Goal: Entertainment & Leisure: Consume media (video, audio)

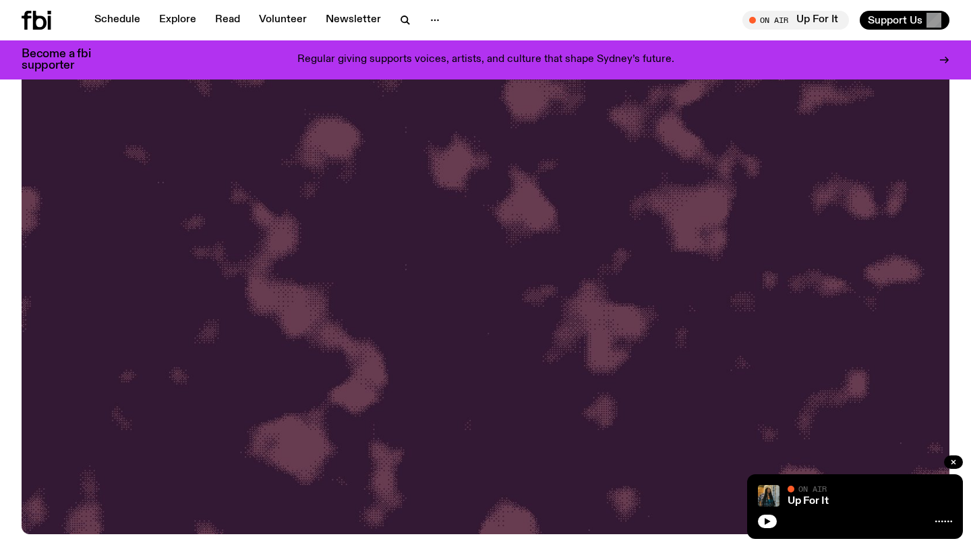
scroll to position [218, 0]
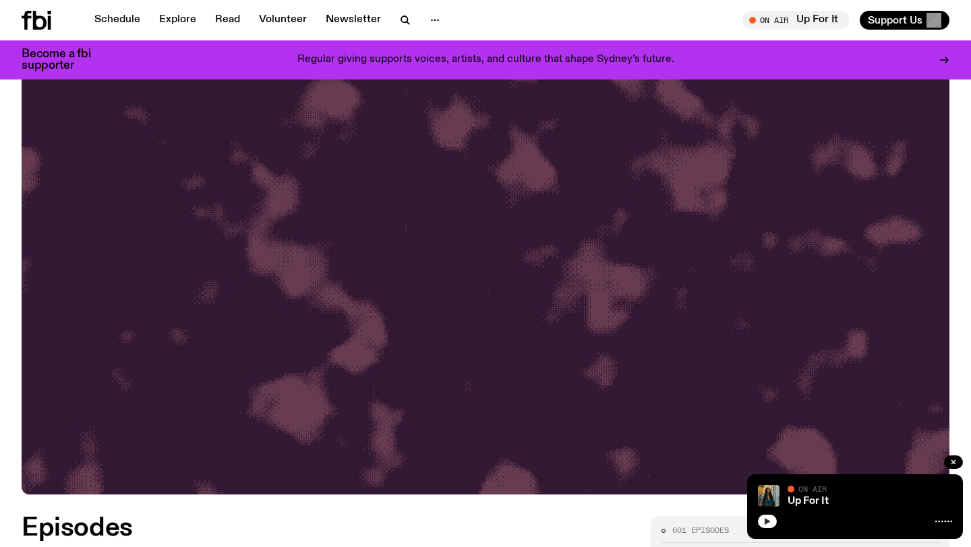
click at [766, 523] on icon "button" at bounding box center [767, 521] width 6 height 7
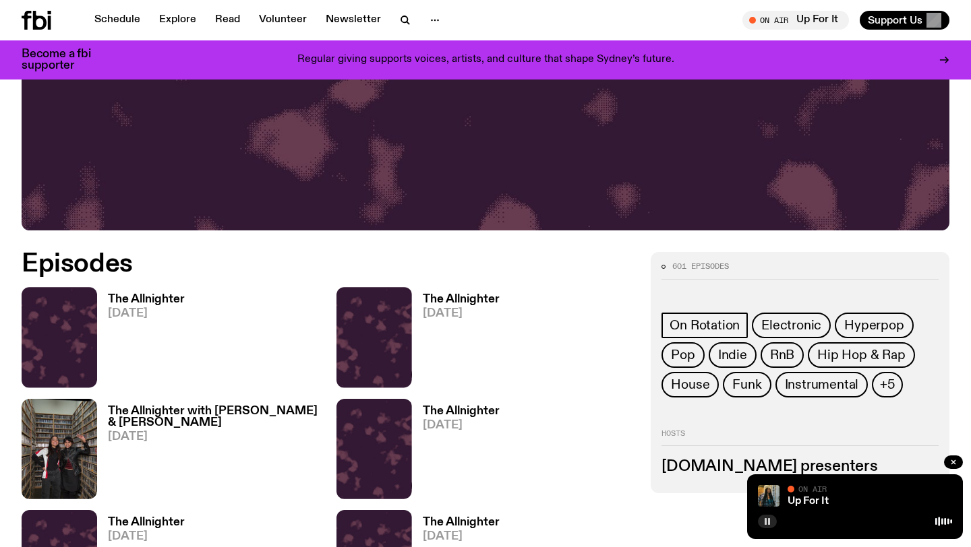
scroll to position [484, 0]
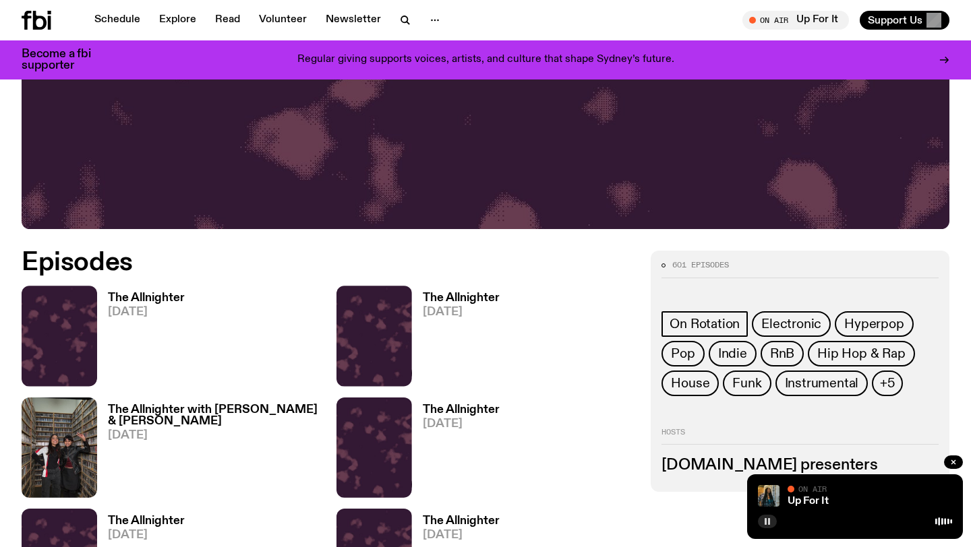
click at [768, 526] on button "button" at bounding box center [767, 521] width 19 height 13
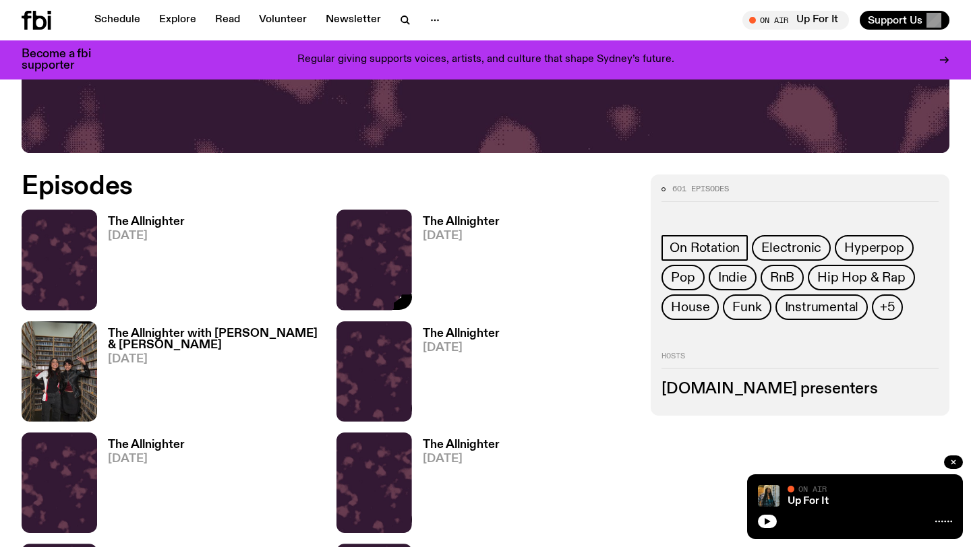
scroll to position [588, 0]
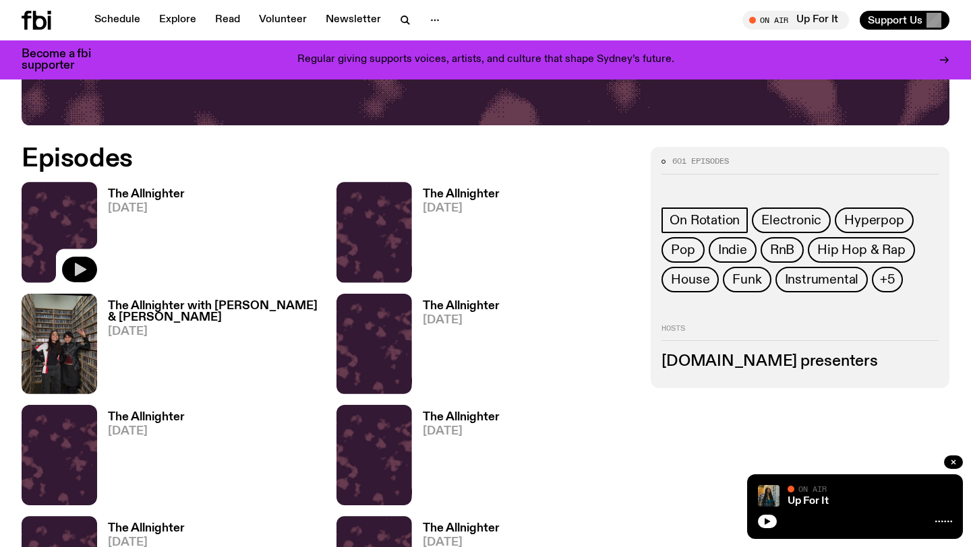
click at [84, 267] on icon "button" at bounding box center [79, 270] width 16 height 16
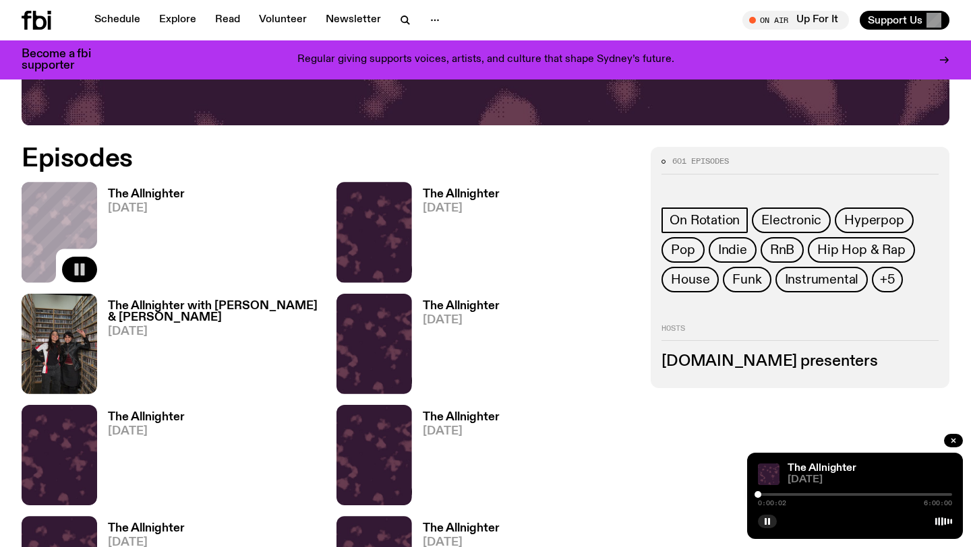
click at [880, 493] on div at bounding box center [855, 494] width 194 height 3
click at [894, 495] on div at bounding box center [855, 494] width 194 height 3
click at [906, 495] on div at bounding box center [855, 494] width 194 height 3
click at [917, 492] on div "4:35:00 6:00:00" at bounding box center [855, 499] width 194 height 16
click at [917, 492] on div "4:35:01 6:00:00" at bounding box center [855, 499] width 194 height 16
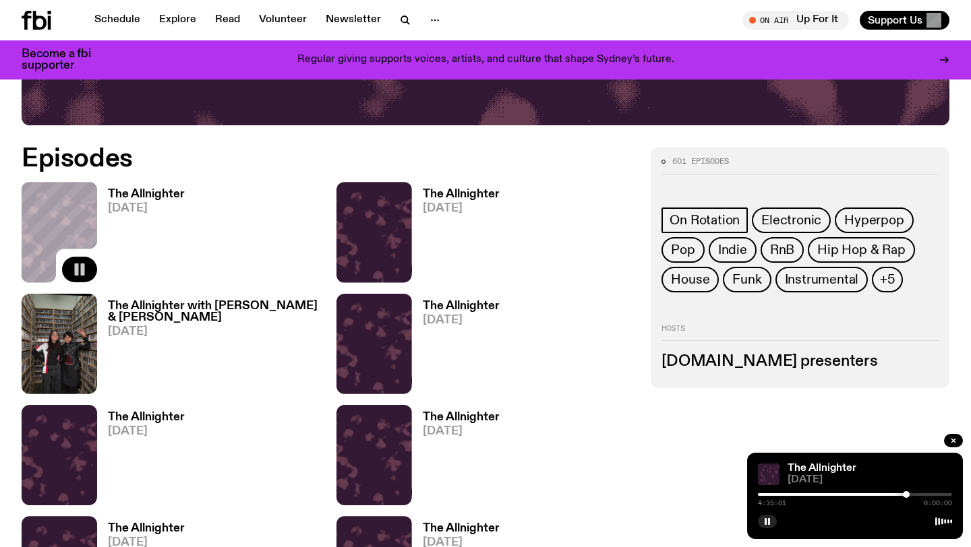
click at [917, 492] on div "4:35:01 6:00:00" at bounding box center [855, 499] width 194 height 16
click at [948, 496] on div "4:35:02 6:00:00" at bounding box center [855, 499] width 194 height 16
drag, startPoint x: 909, startPoint y: 493, endPoint x: 950, endPoint y: 497, distance: 41.3
click at [950, 497] on div at bounding box center [949, 494] width 7 height 7
click at [951, 497] on div at bounding box center [951, 494] width 7 height 7
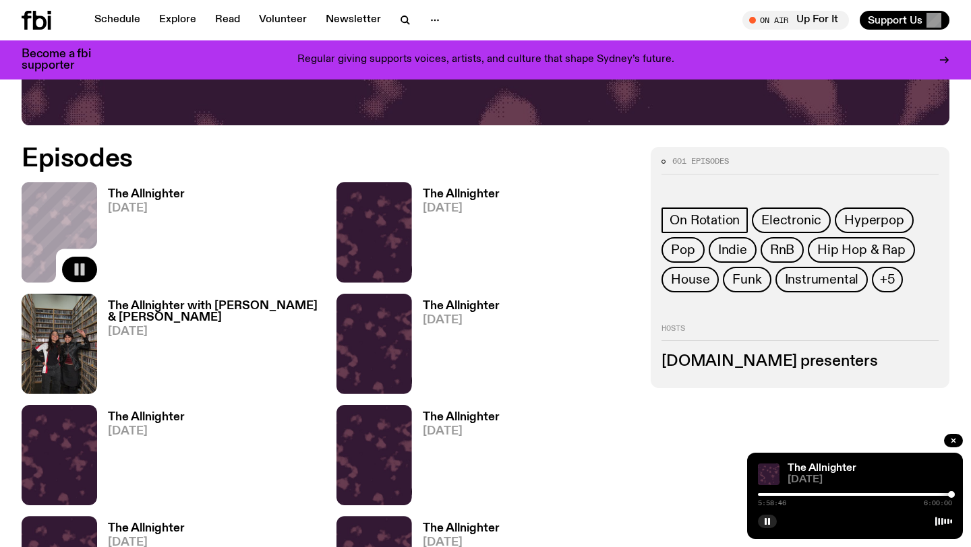
click at [930, 475] on div "The Allnighter [DATE]" at bounding box center [869, 475] width 164 height 22
drag, startPoint x: 952, startPoint y: 495, endPoint x: 922, endPoint y: 496, distance: 29.7
click at [922, 496] on div at bounding box center [922, 494] width 7 height 7
click at [769, 521] on rect "button" at bounding box center [769, 521] width 2 height 7
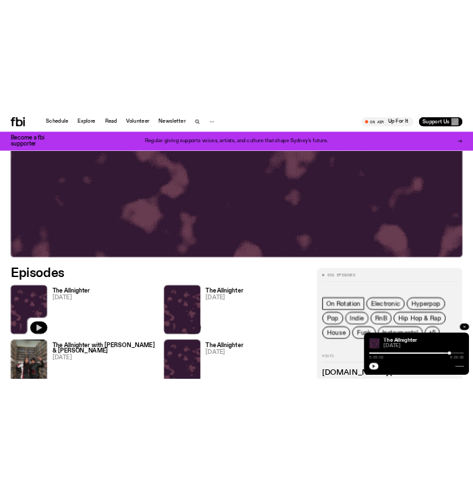
scroll to position [0, 0]
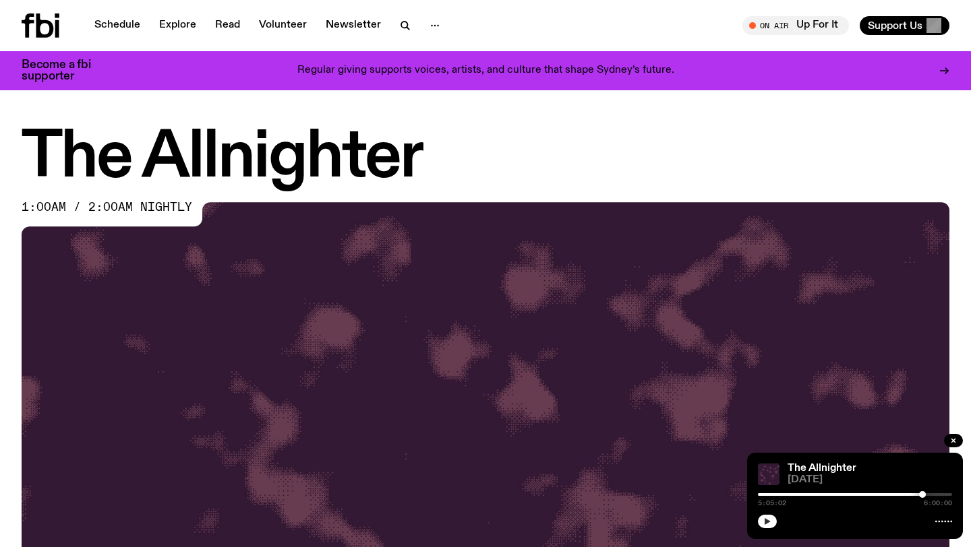
click at [770, 520] on button "button" at bounding box center [767, 521] width 19 height 13
click at [764, 520] on icon "button" at bounding box center [767, 522] width 8 height 8
click at [769, 520] on icon "button" at bounding box center [767, 522] width 8 height 8
click at [923, 494] on div at bounding box center [923, 494] width 7 height 7
click at [764, 522] on rect "button" at bounding box center [765, 521] width 2 height 7
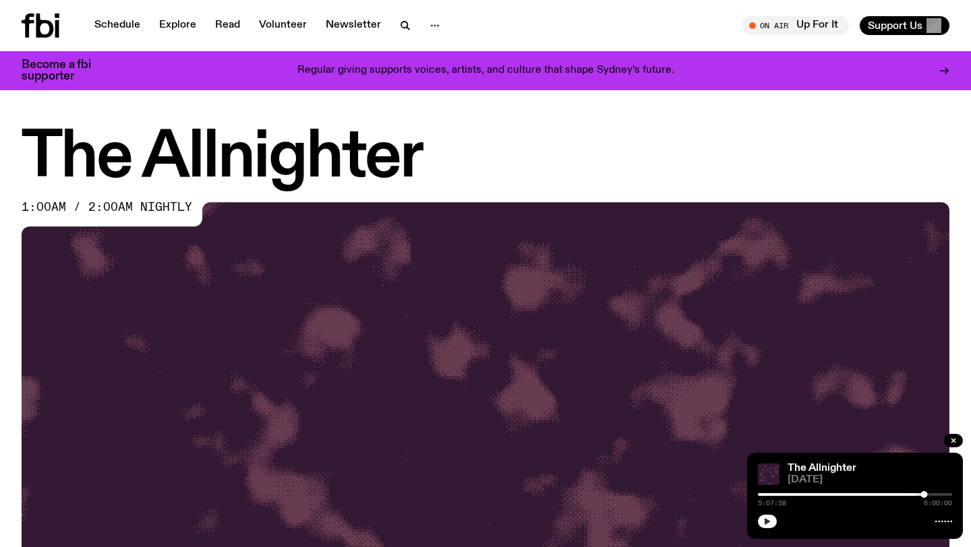
click at [763, 518] on icon "button" at bounding box center [767, 522] width 8 height 8
click at [924, 495] on div at bounding box center [924, 494] width 7 height 7
click at [927, 495] on div at bounding box center [924, 494] width 7 height 7
click at [925, 495] on div at bounding box center [926, 494] width 7 height 7
click at [921, 495] on div at bounding box center [924, 494] width 7 height 7
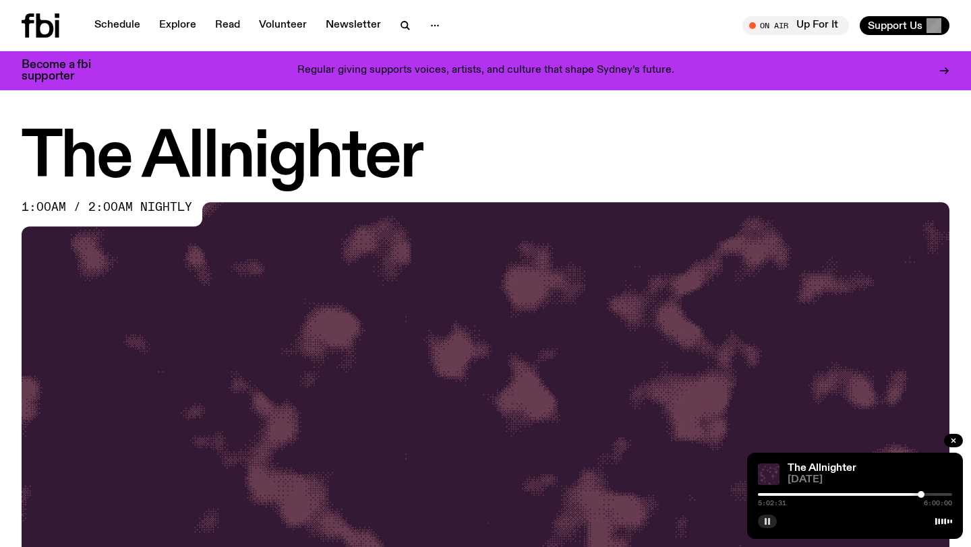
click at [923, 495] on div at bounding box center [920, 494] width 7 height 7
click at [925, 495] on div at bounding box center [924, 494] width 7 height 7
click at [923, 495] on div at bounding box center [924, 494] width 7 height 7
click at [923, 495] on div at bounding box center [922, 494] width 7 height 7
click at [924, 495] on div at bounding box center [924, 494] width 7 height 7
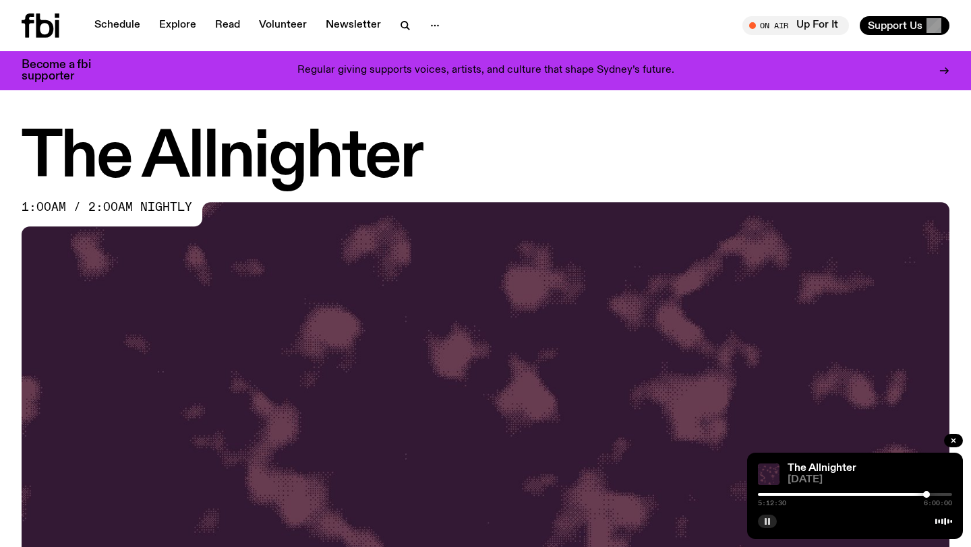
click at [926, 495] on div at bounding box center [926, 494] width 7 height 7
click at [925, 495] on div at bounding box center [926, 494] width 7 height 7
click at [924, 495] on div at bounding box center [924, 494] width 7 height 7
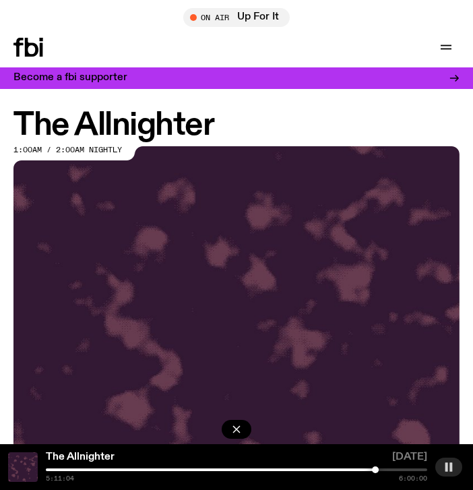
click at [376, 468] on div at bounding box center [375, 469] width 7 height 7
click at [377, 468] on div at bounding box center [377, 469] width 7 height 7
click at [379, 469] on div at bounding box center [377, 469] width 7 height 7
click at [378, 470] on div at bounding box center [378, 469] width 7 height 7
click at [377, 470] on div at bounding box center [378, 469] width 7 height 7
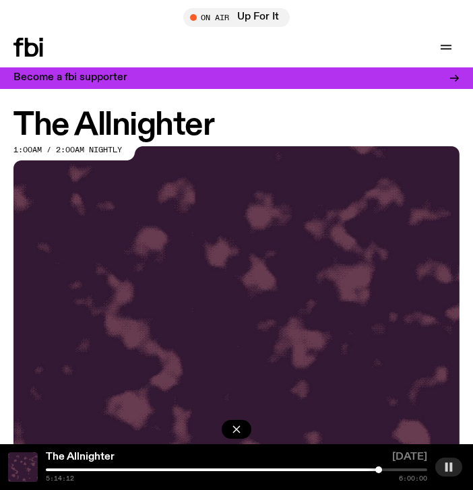
click at [379, 470] on div at bounding box center [378, 469] width 7 height 7
click at [377, 470] on div at bounding box center [378, 469] width 7 height 7
click at [377, 470] on div at bounding box center [377, 469] width 7 height 7
click at [380, 469] on div at bounding box center [380, 469] width 7 height 7
click at [381, 469] on div at bounding box center [380, 469] width 7 height 7
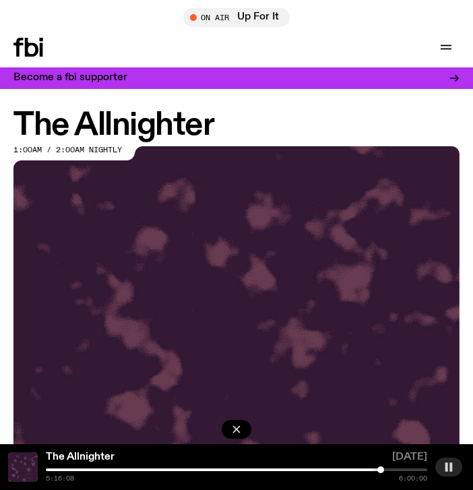
click at [381, 469] on div at bounding box center [380, 469] width 7 height 7
click at [385, 469] on div at bounding box center [384, 469] width 7 height 7
click at [388, 469] on div at bounding box center [384, 469] width 7 height 7
click at [387, 469] on div at bounding box center [387, 469] width 7 height 7
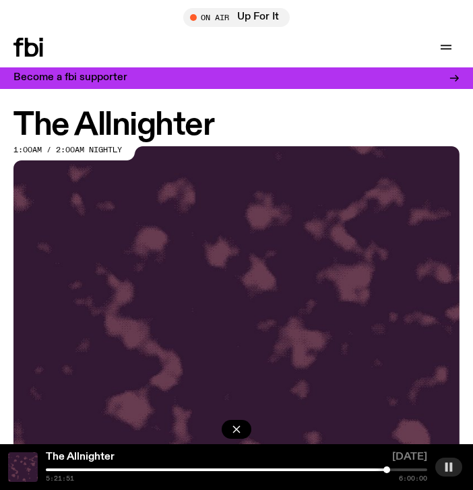
click at [390, 470] on div at bounding box center [387, 469] width 7 height 7
click at [388, 470] on div at bounding box center [389, 469] width 7 height 7
click at [388, 470] on div at bounding box center [387, 469] width 7 height 7
click at [387, 470] on div at bounding box center [387, 469] width 7 height 7
click at [389, 469] on div at bounding box center [389, 469] width 7 height 7
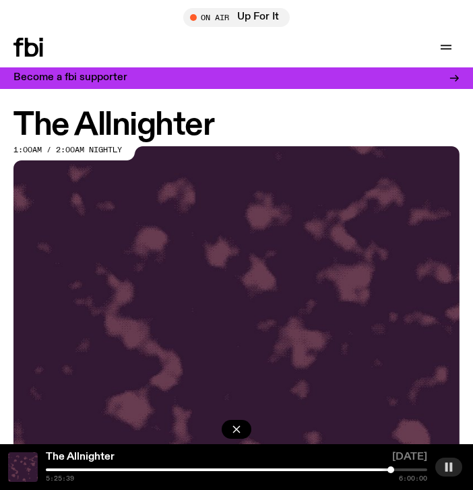
click at [391, 469] on div at bounding box center [391, 469] width 7 height 7
click at [390, 469] on div at bounding box center [391, 469] width 7 height 7
click at [392, 469] on div at bounding box center [390, 469] width 7 height 7
click at [391, 469] on div at bounding box center [391, 469] width 7 height 7
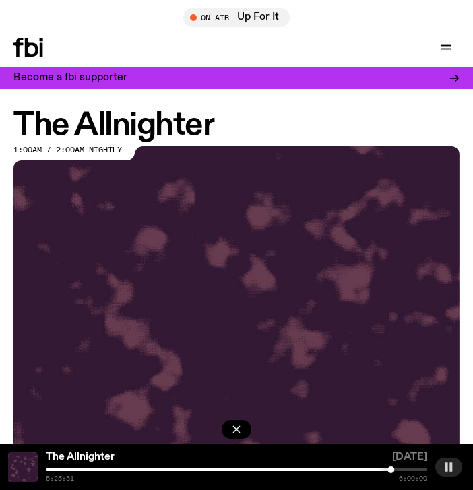
click at [390, 469] on div at bounding box center [391, 469] width 7 height 7
click at [391, 469] on div at bounding box center [391, 469] width 7 height 7
click at [389, 470] on div at bounding box center [391, 469] width 7 height 7
click at [390, 468] on div at bounding box center [389, 469] width 7 height 7
click at [394, 469] on div at bounding box center [393, 469] width 7 height 7
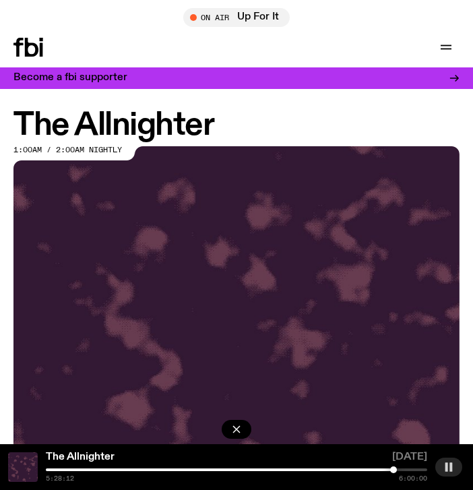
click at [393, 469] on div at bounding box center [393, 469] width 7 height 7
click at [394, 469] on div at bounding box center [394, 469] width 7 height 7
click at [394, 469] on div at bounding box center [393, 469] width 7 height 7
click at [448, 467] on icon "button" at bounding box center [449, 467] width 11 height 11
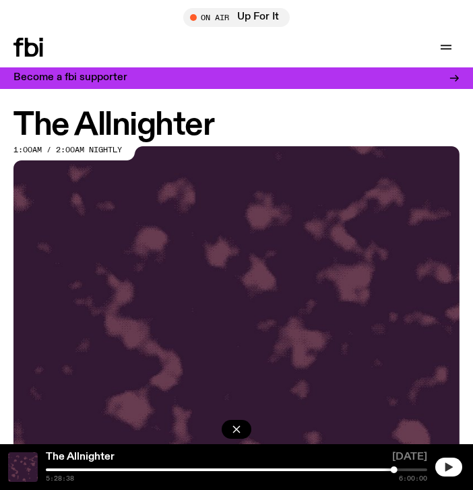
click at [448, 468] on icon "button" at bounding box center [449, 466] width 7 height 9
click at [452, 466] on rect "button" at bounding box center [451, 466] width 3 height 9
click at [394, 470] on div at bounding box center [395, 469] width 7 height 7
click at [435, 472] on div "The Allnighter 25.08.25 5:28:12 6:00:00" at bounding box center [236, 467] width 473 height 46
click at [448, 466] on icon "button" at bounding box center [449, 466] width 7 height 9
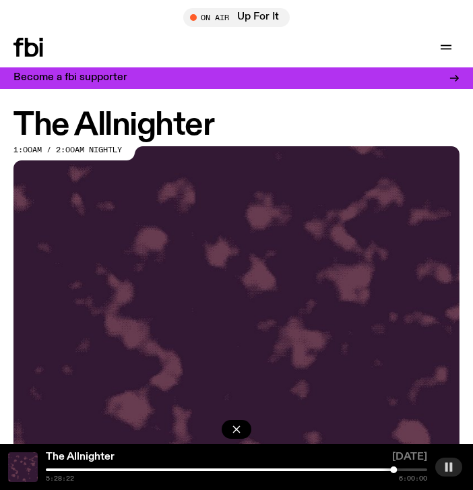
click at [396, 471] on div at bounding box center [393, 469] width 7 height 7
click at [393, 471] on div at bounding box center [393, 469] width 7 height 7
click at [397, 471] on div "5:27:34 6:00:00" at bounding box center [236, 474] width 381 height 13
click at [396, 471] on div at bounding box center [395, 469] width 7 height 7
click at [395, 471] on div at bounding box center [395, 469] width 7 height 7
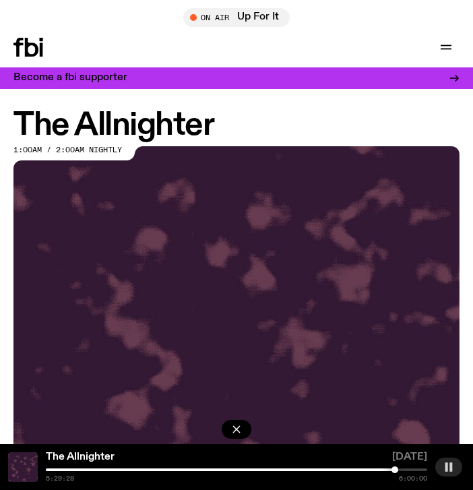
click at [395, 471] on div at bounding box center [395, 469] width 7 height 7
click at [394, 471] on div at bounding box center [395, 469] width 7 height 7
click at [446, 466] on rect "button" at bounding box center [447, 466] width 3 height 9
click at [450, 466] on icon "button" at bounding box center [449, 466] width 7 height 9
click at [396, 469] on div at bounding box center [395, 469] width 7 height 7
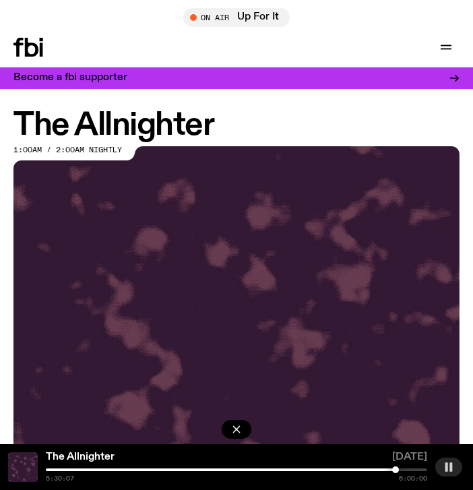
click at [397, 469] on div at bounding box center [395, 469] width 7 height 7
click at [399, 469] on div at bounding box center [399, 469] width 7 height 7
click at [398, 469] on div at bounding box center [398, 469] width 7 height 7
click at [447, 468] on rect "button" at bounding box center [447, 466] width 3 height 9
click at [453, 466] on icon "button" at bounding box center [449, 467] width 11 height 11
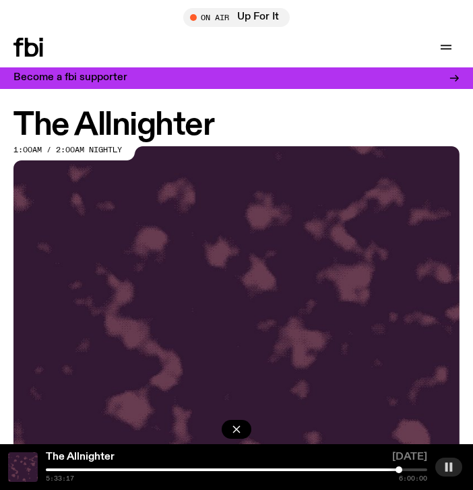
click at [399, 470] on div at bounding box center [399, 469] width 7 height 7
click at [400, 470] on div at bounding box center [400, 469] width 7 height 7
click at [403, 470] on div at bounding box center [400, 469] width 7 height 7
click at [402, 468] on div at bounding box center [403, 469] width 7 height 7
click at [405, 468] on div at bounding box center [236, 469] width 381 height 3
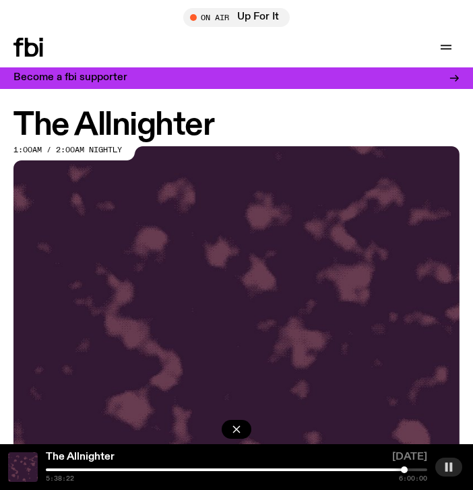
click at [404, 468] on div at bounding box center [404, 469] width 7 height 7
click at [448, 466] on rect "button" at bounding box center [447, 466] width 3 height 9
click at [449, 468] on icon "button" at bounding box center [449, 466] width 7 height 9
click at [406, 470] on div at bounding box center [406, 469] width 7 height 7
click at [453, 471] on icon "button" at bounding box center [449, 467] width 11 height 11
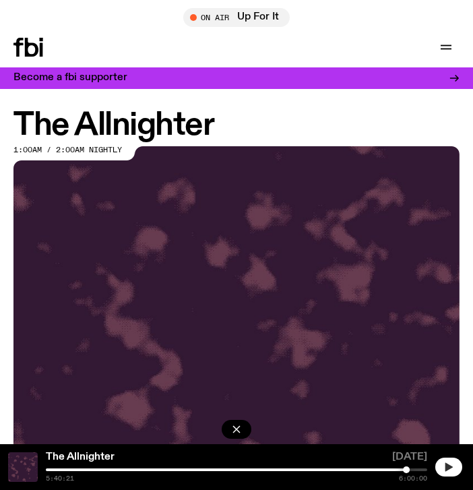
scroll to position [105, 0]
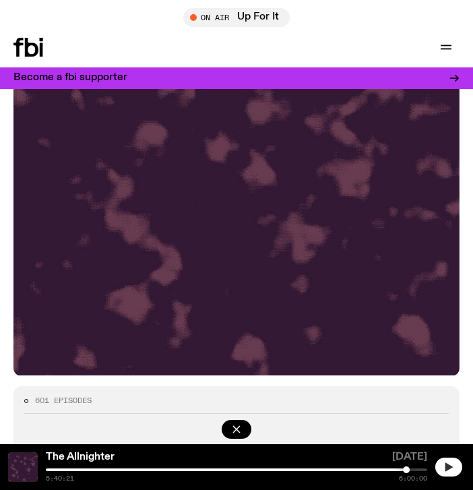
click at [448, 476] on button "button" at bounding box center [448, 467] width 27 height 19
click at [409, 470] on div at bounding box center [409, 469] width 7 height 7
click at [408, 470] on div at bounding box center [409, 469] width 7 height 7
click at [409, 469] on div at bounding box center [407, 469] width 7 height 7
click at [408, 469] on div at bounding box center [409, 469] width 7 height 7
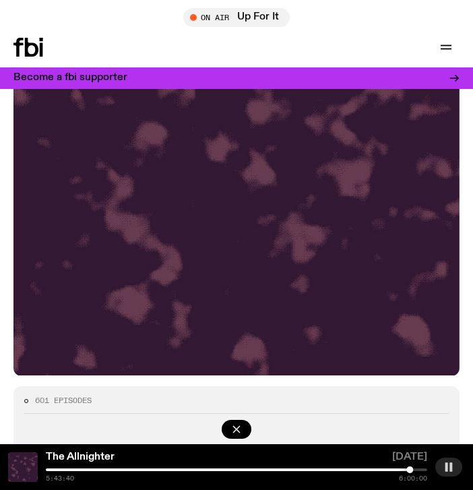
click at [450, 474] on button "button" at bounding box center [448, 467] width 27 height 19
click at [446, 464] on icon "button" at bounding box center [449, 466] width 7 height 9
click at [410, 470] on div at bounding box center [409, 469] width 7 height 7
click at [411, 470] on div at bounding box center [411, 469] width 7 height 7
click at [446, 460] on button "button" at bounding box center [448, 467] width 27 height 19
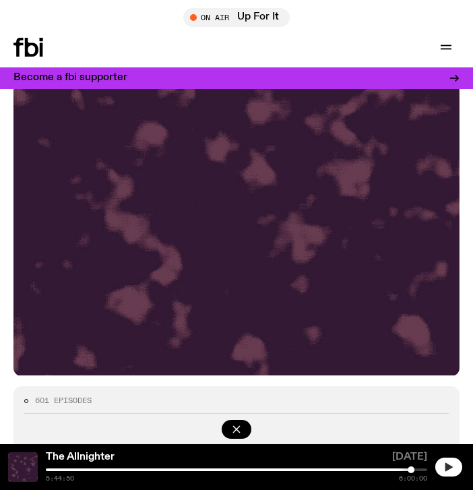
click at [446, 460] on button "button" at bounding box center [448, 467] width 27 height 19
click at [412, 469] on div at bounding box center [411, 469] width 7 height 7
click at [413, 469] on div at bounding box center [411, 469] width 7 height 7
click at [415, 469] on div at bounding box center [413, 469] width 7 height 7
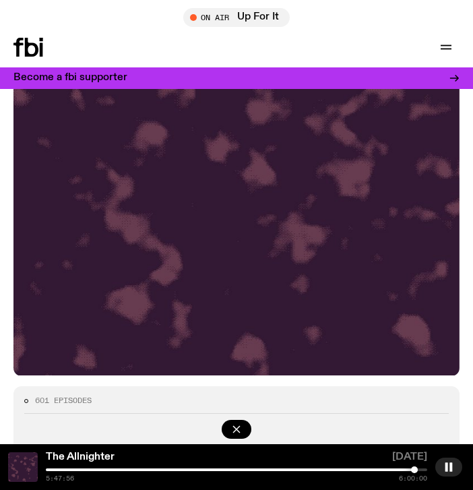
click at [414, 469] on div at bounding box center [414, 469] width 7 height 7
click at [413, 470] on div at bounding box center [413, 469] width 7 height 7
click at [415, 470] on div at bounding box center [413, 469] width 7 height 7
click at [413, 470] on div at bounding box center [414, 469] width 7 height 7
click at [414, 470] on div at bounding box center [413, 469] width 7 height 7
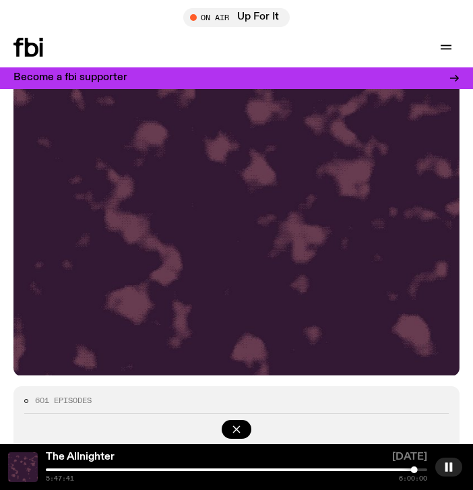
click at [415, 468] on div at bounding box center [414, 469] width 7 height 7
click at [416, 468] on div at bounding box center [414, 469] width 7 height 7
click at [418, 468] on div at bounding box center [416, 469] width 7 height 7
click at [417, 469] on div at bounding box center [418, 469] width 7 height 7
click at [418, 469] on div at bounding box center [418, 469] width 7 height 7
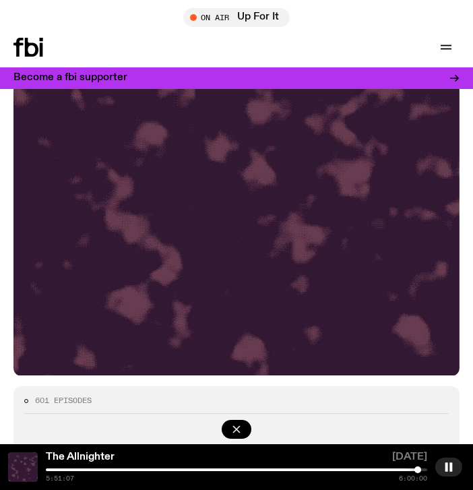
click at [417, 469] on div at bounding box center [418, 469] width 7 height 7
click at [417, 470] on div at bounding box center [416, 469] width 7 height 7
click at [419, 470] on div at bounding box center [417, 469] width 7 height 7
click at [420, 470] on div at bounding box center [418, 469] width 7 height 7
click at [420, 469] on div at bounding box center [420, 469] width 7 height 7
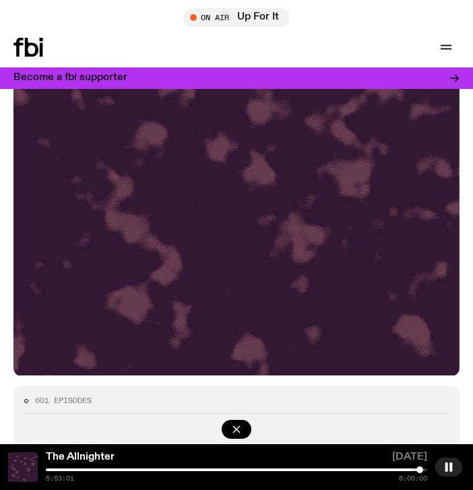
click at [421, 469] on div at bounding box center [420, 469] width 7 height 7
click at [420, 469] on div at bounding box center [420, 469] width 7 height 7
click at [421, 469] on div at bounding box center [420, 469] width 7 height 7
click at [420, 469] on div at bounding box center [420, 469] width 7 height 7
click at [422, 470] on div at bounding box center [422, 469] width 7 height 7
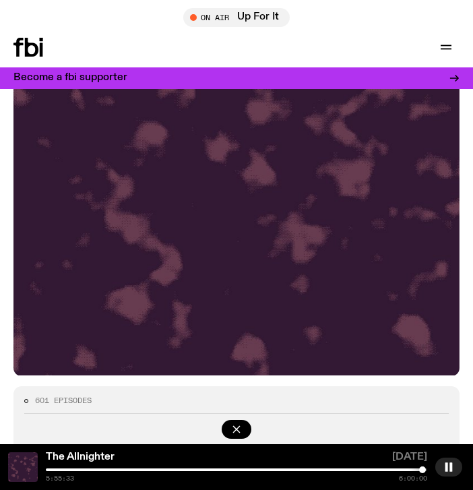
click at [423, 470] on div at bounding box center [422, 469] width 7 height 7
click at [424, 470] on div at bounding box center [422, 469] width 7 height 7
click at [426, 470] on div at bounding box center [424, 469] width 7 height 7
click at [426, 470] on div at bounding box center [426, 469] width 7 height 7
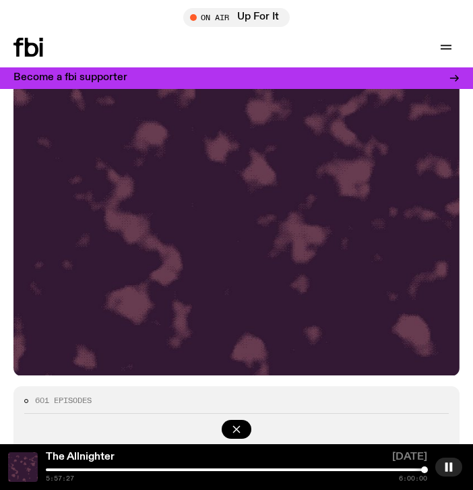
click at [425, 470] on div at bounding box center [424, 469] width 7 height 7
click at [446, 463] on rect "button" at bounding box center [447, 466] width 3 height 9
click at [393, 468] on div at bounding box center [234, 469] width 381 height 3
click at [385, 470] on div at bounding box center [201, 469] width 381 height 3
click at [372, 467] on div "The Allnighter 25.08.25 5:19:55 6:00:00" at bounding box center [236, 467] width 473 height 46
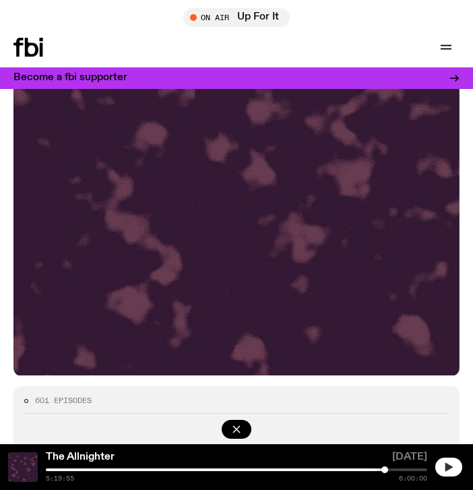
click at [368, 465] on div "The Allnighter" at bounding box center [215, 458] width 344 height 13
click at [368, 468] on div at bounding box center [193, 469] width 381 height 3
click at [365, 468] on div at bounding box center [368, 469] width 7 height 7
click at [363, 468] on div at bounding box center [365, 469] width 7 height 7
click at [446, 466] on icon "button" at bounding box center [449, 466] width 7 height 9
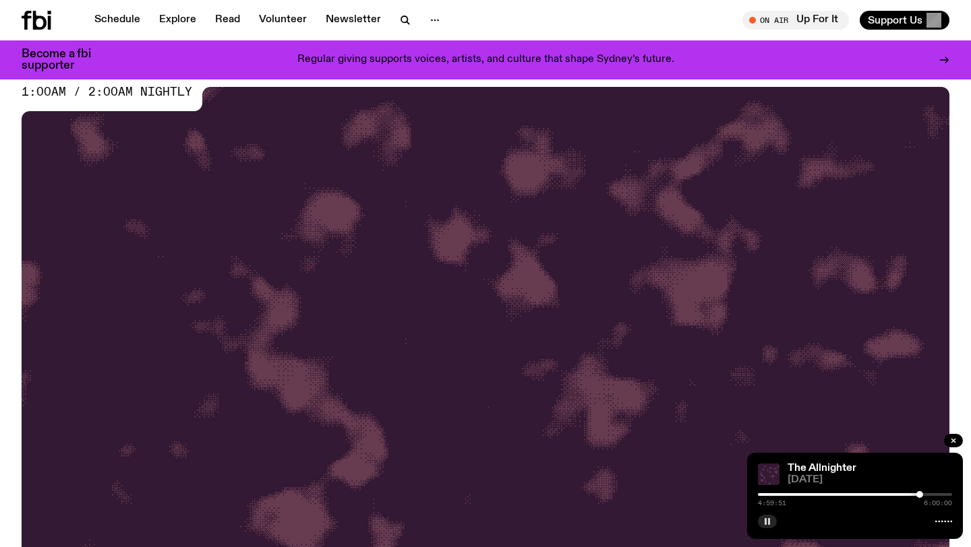
scroll to position [226, 0]
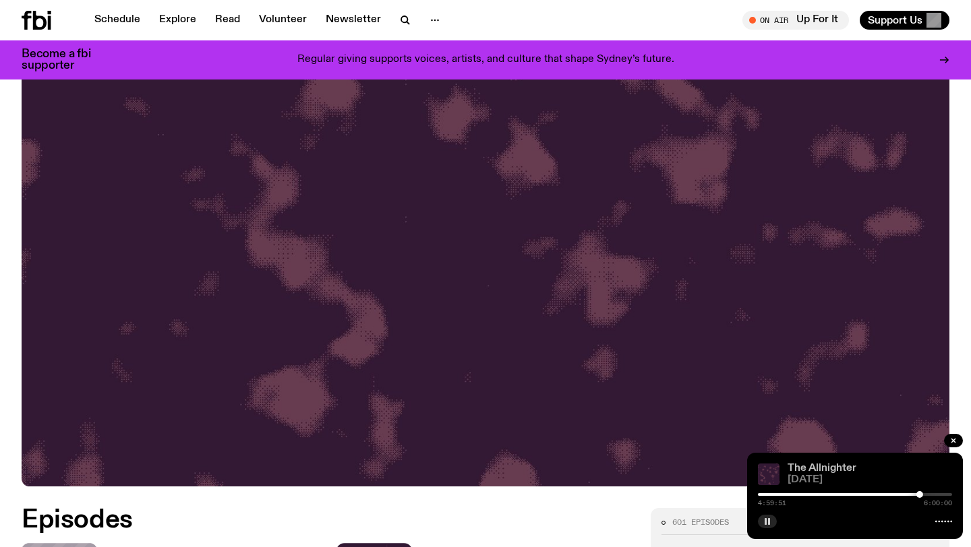
click at [842, 470] on link "The Allnighter" at bounding box center [821, 468] width 69 height 11
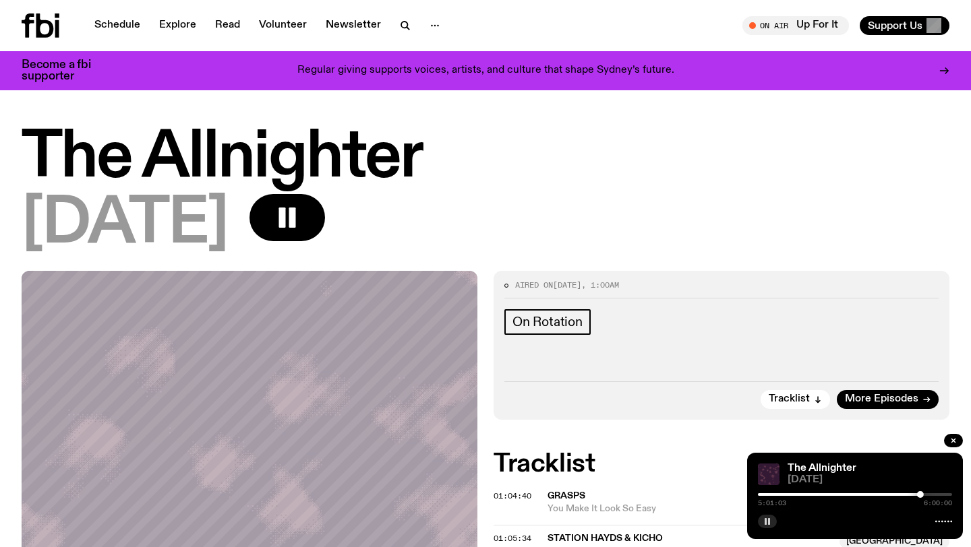
click at [764, 523] on rect "button" at bounding box center [765, 521] width 2 height 7
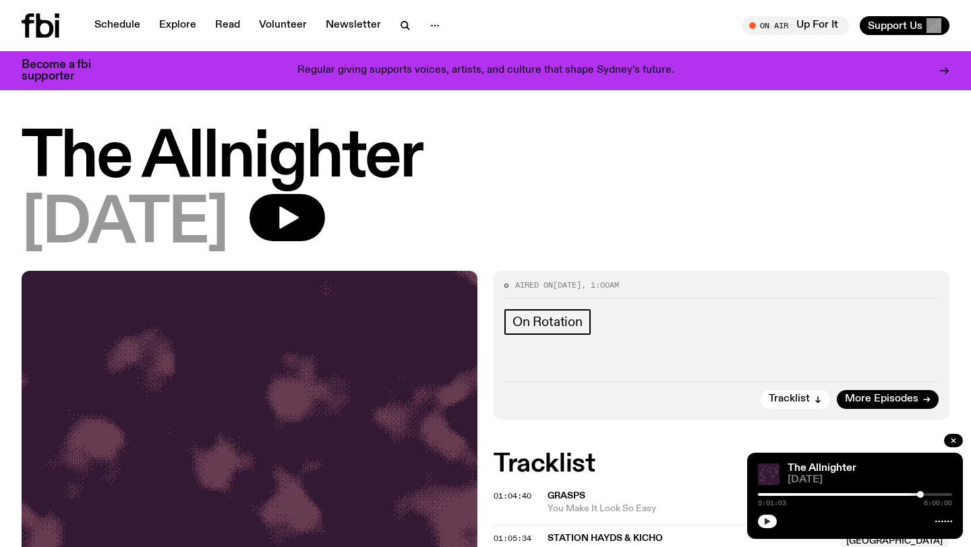
click at [764, 523] on icon "button" at bounding box center [767, 521] width 6 height 7
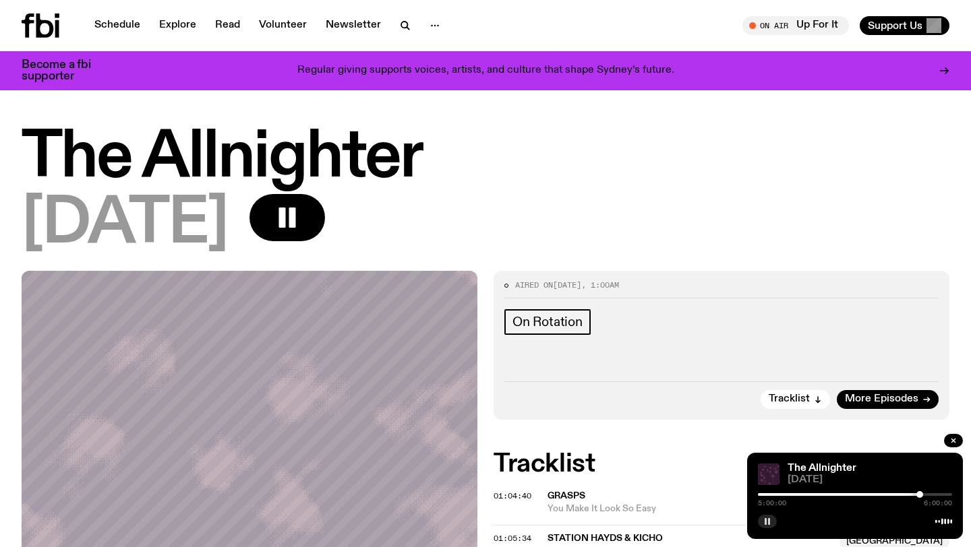
click at [919, 494] on div at bounding box center [919, 494] width 7 height 7
click at [922, 493] on div at bounding box center [855, 494] width 194 height 3
click at [921, 493] on div at bounding box center [921, 494] width 7 height 7
click at [766, 518] on rect "button" at bounding box center [765, 521] width 2 height 7
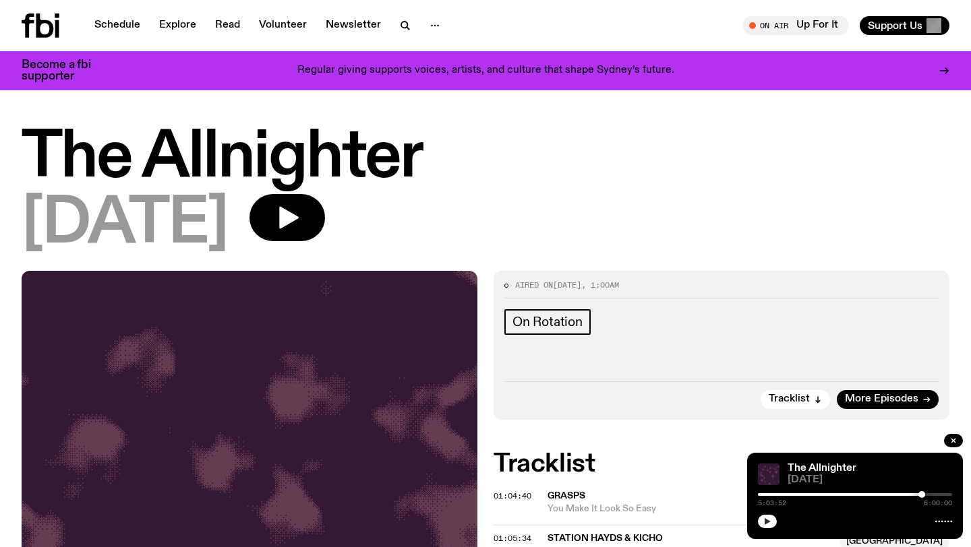
click at [766, 518] on icon "button" at bounding box center [767, 522] width 8 height 8
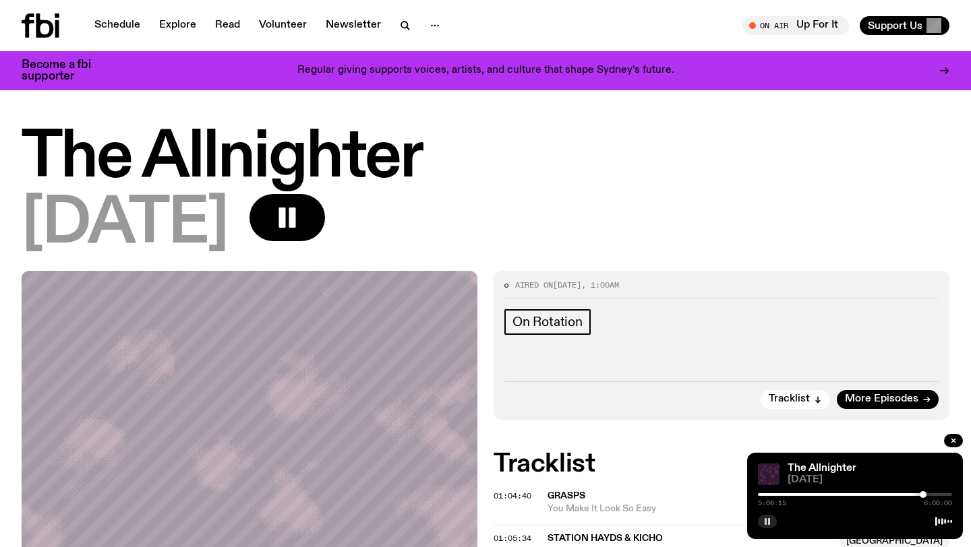
click at [923, 493] on div at bounding box center [922, 494] width 7 height 7
click at [921, 493] on div at bounding box center [922, 494] width 7 height 7
click at [922, 493] on div at bounding box center [922, 494] width 7 height 7
click at [766, 527] on button "button" at bounding box center [767, 521] width 19 height 13
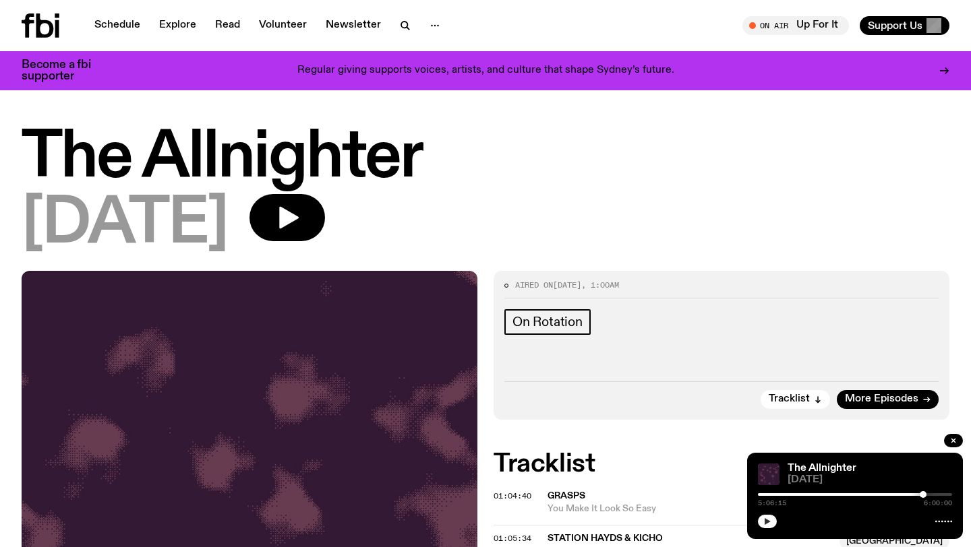
click at [766, 527] on button "button" at bounding box center [767, 521] width 19 height 13
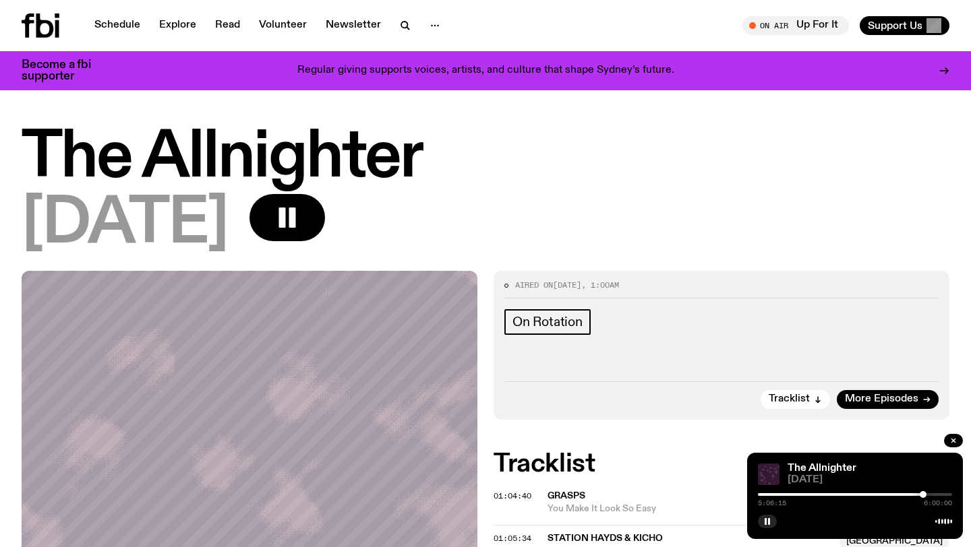
click at [923, 494] on div at bounding box center [922, 494] width 7 height 7
click at [925, 493] on div at bounding box center [922, 494] width 7 height 7
click at [924, 493] on div at bounding box center [924, 494] width 7 height 7
click at [923, 495] on div at bounding box center [924, 494] width 7 height 7
click at [924, 495] on div at bounding box center [922, 494] width 7 height 7
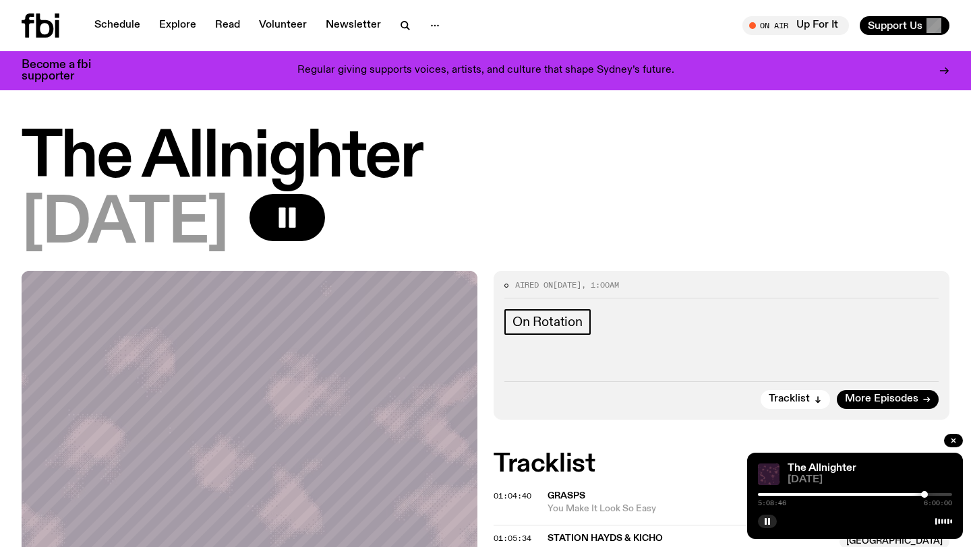
click at [924, 495] on div at bounding box center [924, 494] width 7 height 7
click at [923, 495] on div at bounding box center [922, 494] width 7 height 7
click at [924, 495] on div at bounding box center [924, 494] width 7 height 7
click at [923, 494] on div at bounding box center [923, 494] width 7 height 7
click at [926, 493] on div at bounding box center [924, 494] width 7 height 7
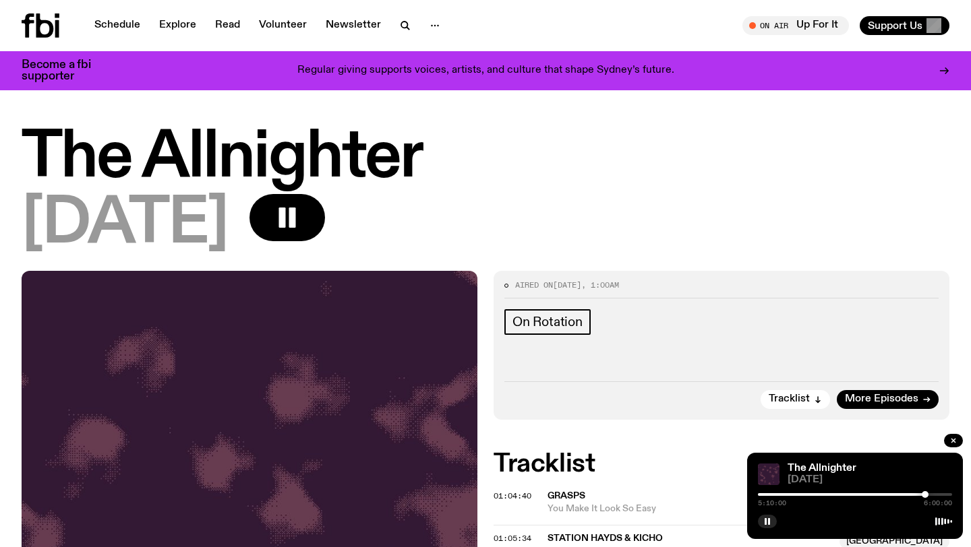
click at [925, 493] on div at bounding box center [924, 494] width 7 height 7
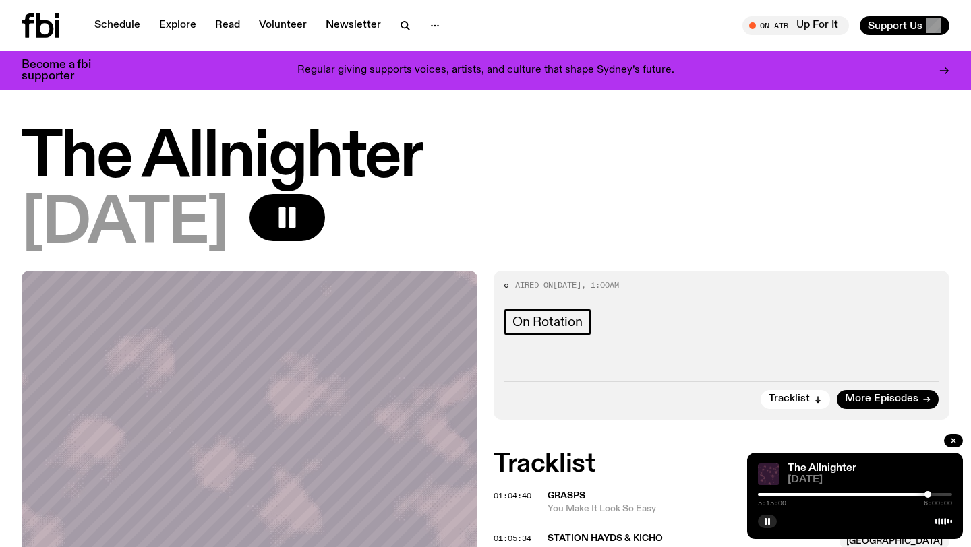
click at [927, 492] on div at bounding box center [927, 494] width 7 height 7
click at [926, 493] on div at bounding box center [926, 494] width 7 height 7
click at [924, 493] on div at bounding box center [924, 494] width 7 height 7
click at [925, 493] on div at bounding box center [924, 494] width 7 height 7
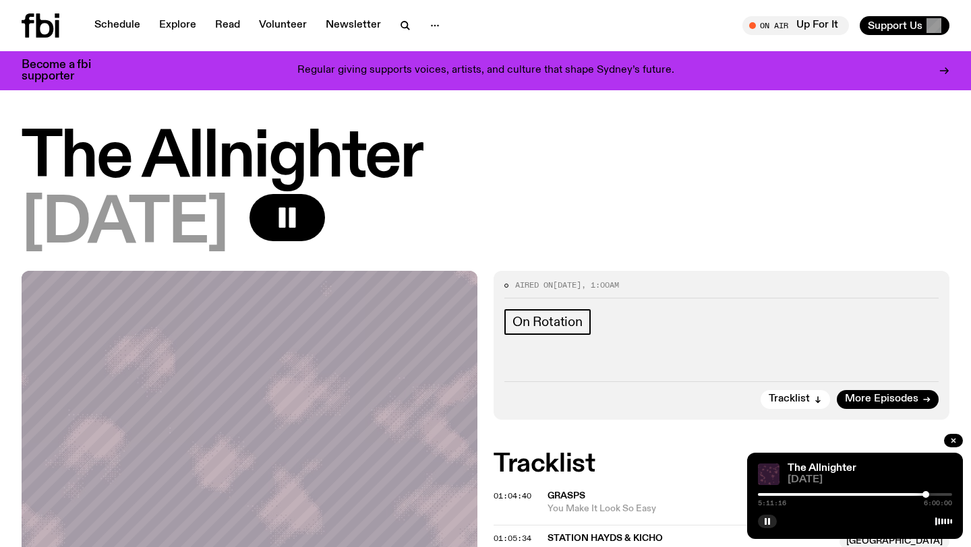
click at [925, 493] on div at bounding box center [925, 494] width 7 height 7
click at [926, 497] on div at bounding box center [926, 494] width 7 height 7
click at [928, 495] on div at bounding box center [926, 494] width 7 height 7
click at [927, 494] on div at bounding box center [928, 494] width 7 height 7
click at [927, 494] on div at bounding box center [926, 494] width 7 height 7
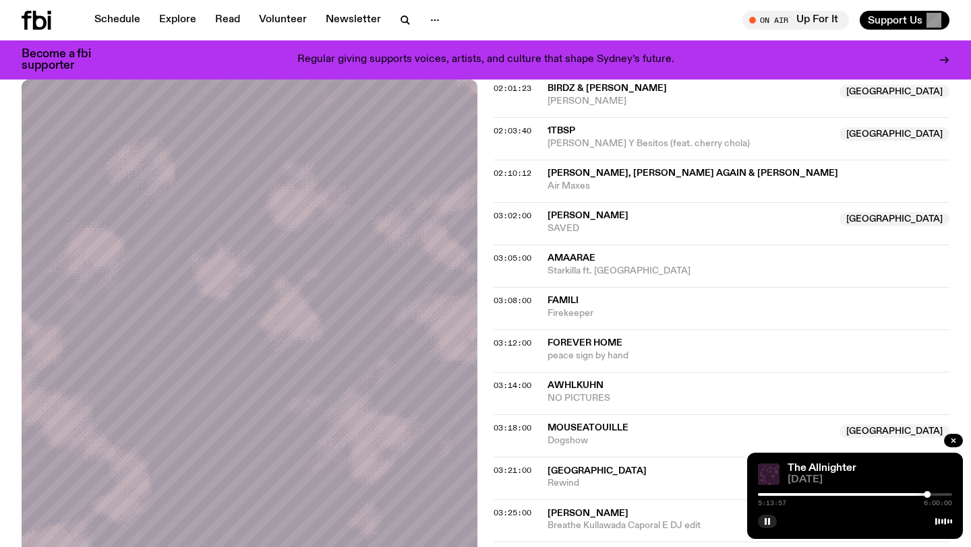
scroll to position [523, 0]
click at [772, 517] on button "button" at bounding box center [767, 521] width 19 height 13
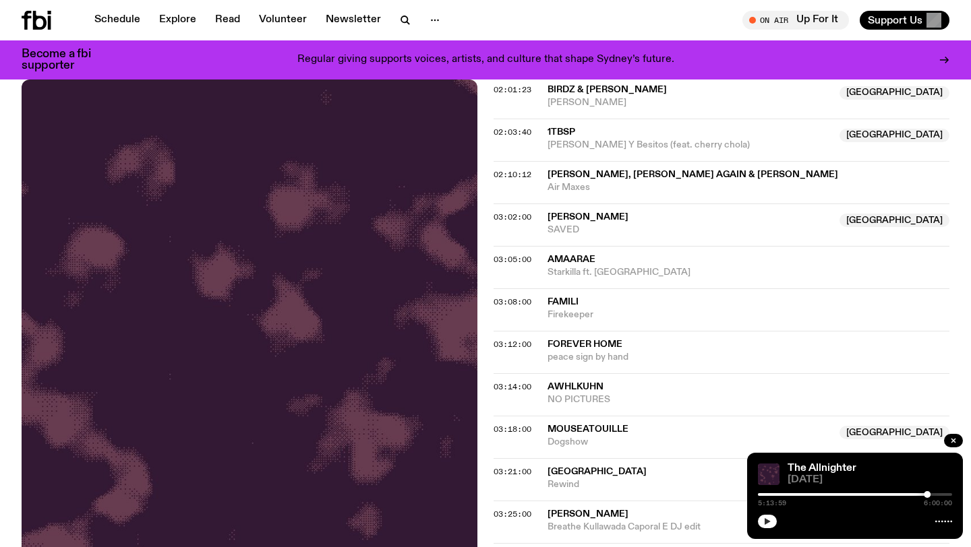
click at [768, 522] on icon "button" at bounding box center [767, 521] width 6 height 7
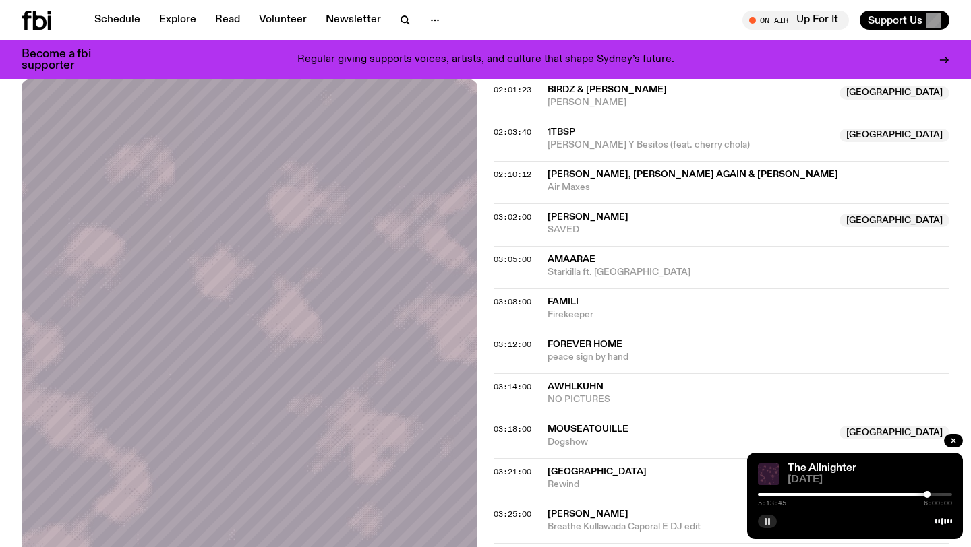
click at [927, 495] on div at bounding box center [926, 494] width 7 height 7
click at [925, 495] on div at bounding box center [924, 494] width 7 height 7
click at [925, 495] on div at bounding box center [925, 494] width 7 height 7
click at [925, 494] on div at bounding box center [925, 494] width 7 height 7
click at [927, 494] on div at bounding box center [925, 494] width 7 height 7
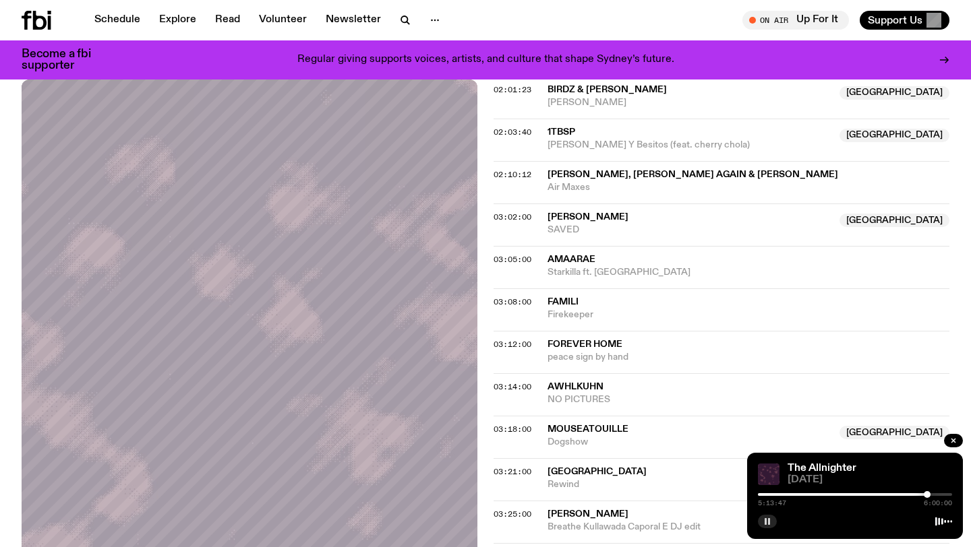
click at [926, 494] on div at bounding box center [926, 494] width 7 height 7
click at [929, 494] on div at bounding box center [928, 494] width 7 height 7
click at [928, 494] on div at bounding box center [928, 494] width 7 height 7
click at [929, 493] on div at bounding box center [929, 494] width 7 height 7
click at [928, 494] on div at bounding box center [929, 494] width 7 height 7
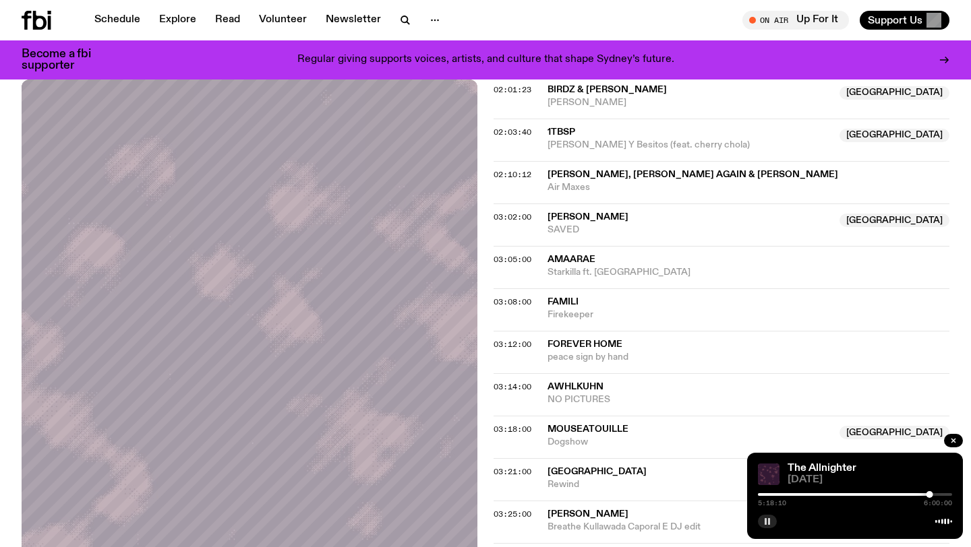
click at [767, 525] on button "button" at bounding box center [767, 521] width 19 height 13
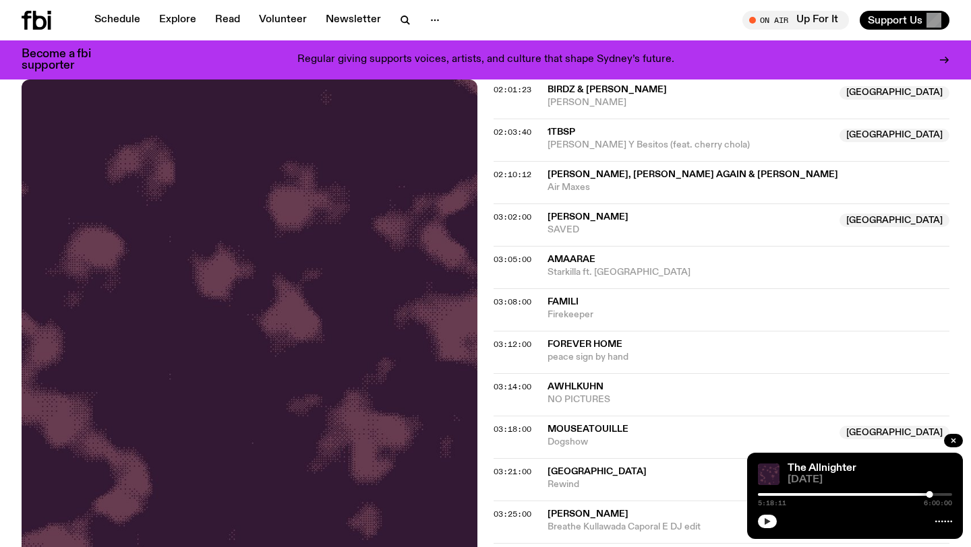
click at [767, 525] on button "button" at bounding box center [767, 521] width 19 height 13
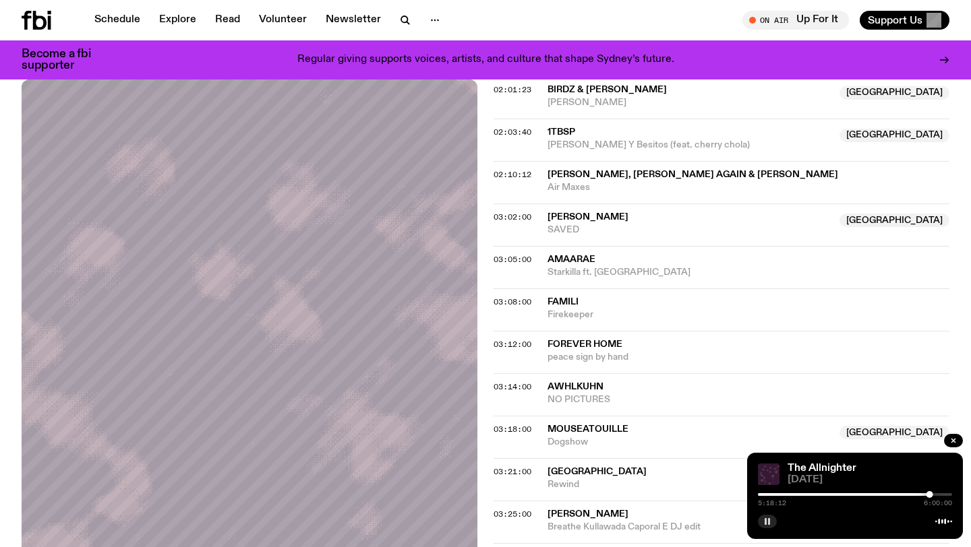
click at [929, 493] on div at bounding box center [929, 494] width 7 height 7
click at [931, 493] on div at bounding box center [929, 494] width 7 height 7
click at [935, 494] on div at bounding box center [855, 494] width 194 height 3
click at [932, 494] on div at bounding box center [932, 494] width 7 height 7
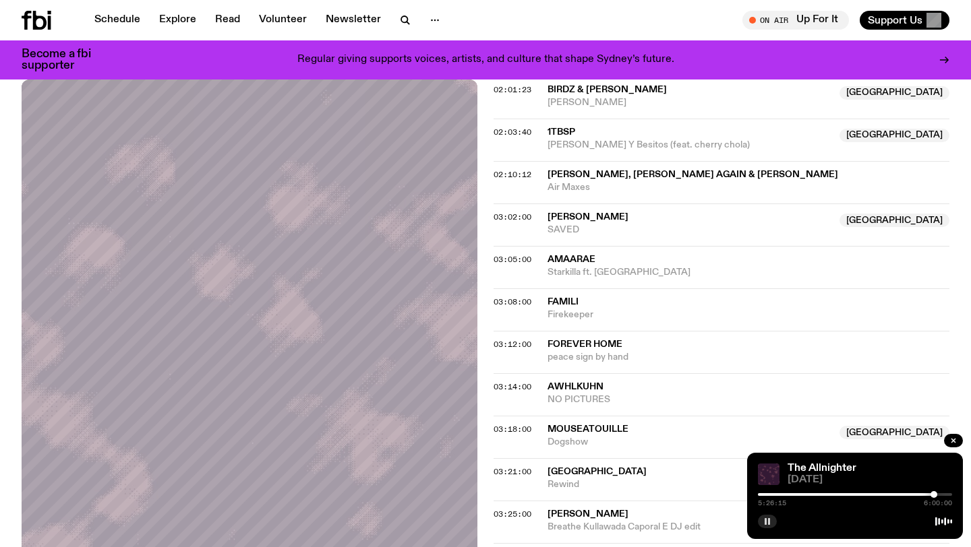
click at [934, 494] on div at bounding box center [933, 494] width 7 height 7
click at [931, 495] on div at bounding box center [931, 494] width 7 height 7
click at [932, 495] on div at bounding box center [932, 494] width 7 height 7
click at [933, 494] on div at bounding box center [932, 494] width 7 height 7
click at [936, 494] on div at bounding box center [932, 494] width 7 height 7
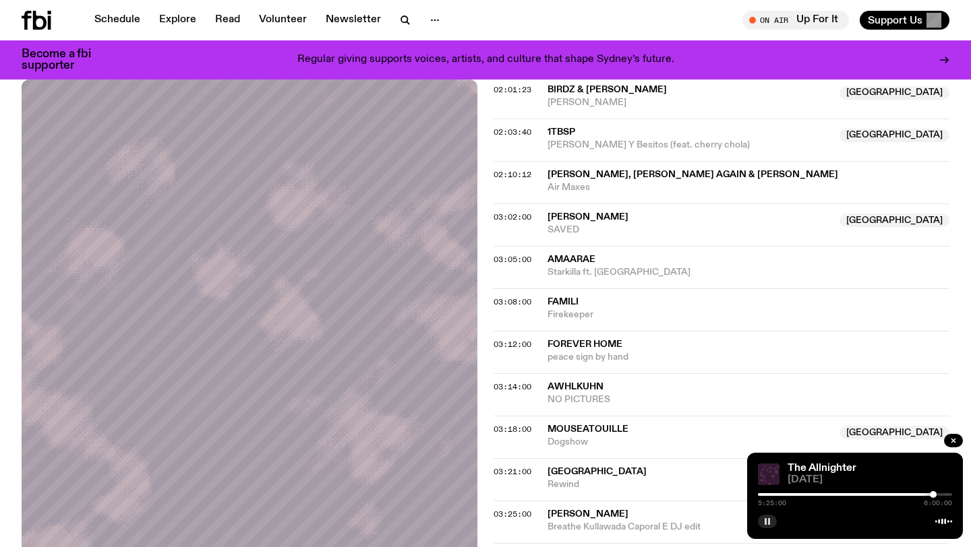
click at [933, 494] on div at bounding box center [932, 494] width 7 height 7
click at [764, 521] on icon "button" at bounding box center [767, 522] width 8 height 8
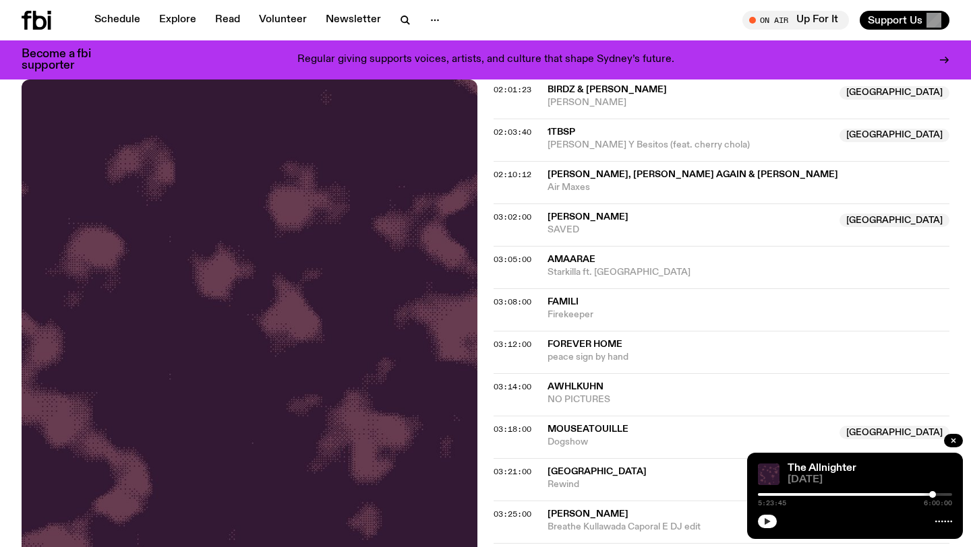
click at [932, 495] on div at bounding box center [932, 494] width 7 height 7
click at [935, 495] on div at bounding box center [934, 494] width 7 height 7
click at [934, 495] on div at bounding box center [934, 494] width 7 height 7
click at [933, 495] on div at bounding box center [932, 494] width 7 height 7
click at [770, 523] on icon "button" at bounding box center [767, 522] width 8 height 8
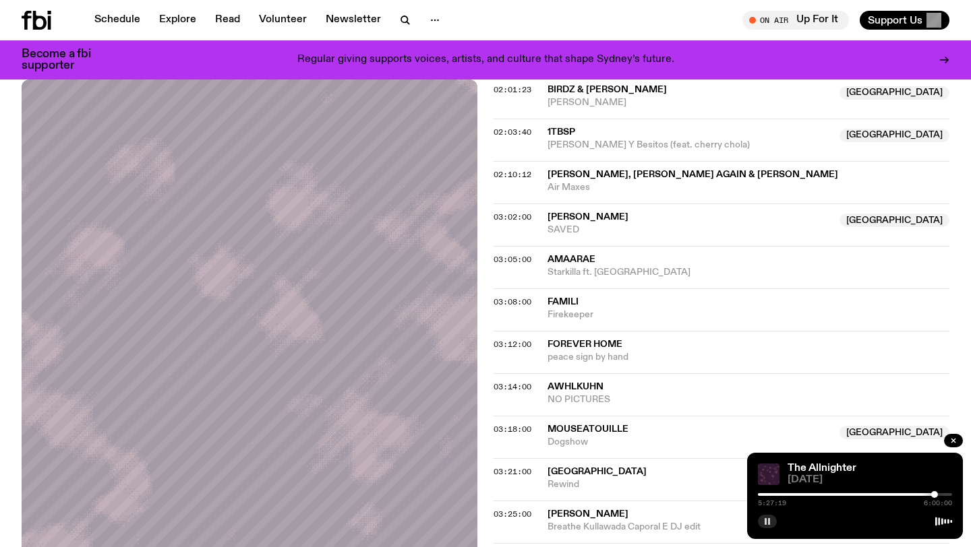
click at [934, 494] on div at bounding box center [934, 494] width 7 height 7
click at [936, 494] on div at bounding box center [934, 494] width 7 height 7
click at [934, 494] on div at bounding box center [934, 494] width 7 height 7
click at [936, 494] on div at bounding box center [934, 494] width 7 height 7
click at [936, 494] on div at bounding box center [935, 494] width 7 height 7
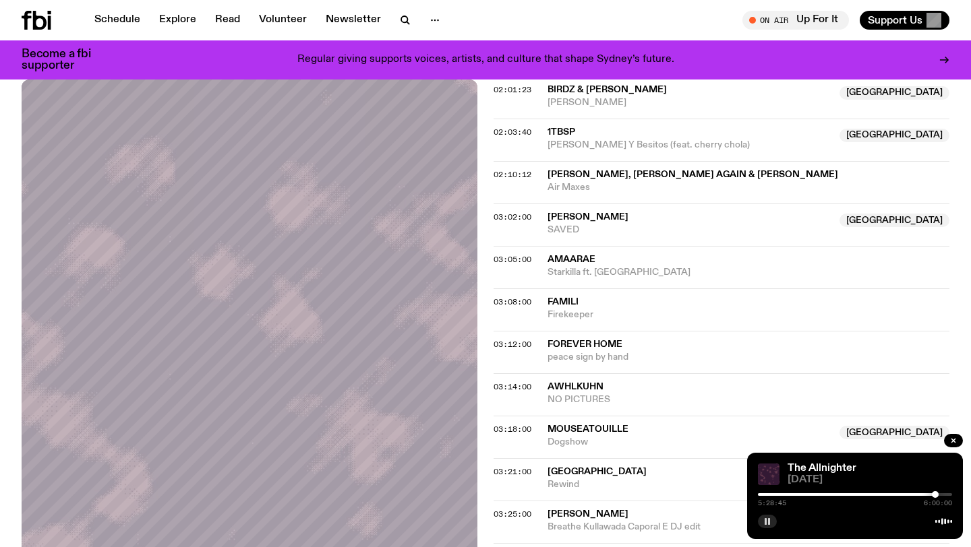
click at [935, 494] on div at bounding box center [934, 494] width 7 height 7
click at [934, 494] on div at bounding box center [934, 494] width 7 height 7
click at [936, 495] on div at bounding box center [935, 494] width 7 height 7
click at [938, 495] on div at bounding box center [936, 494] width 7 height 7
click at [937, 495] on div at bounding box center [937, 494] width 7 height 7
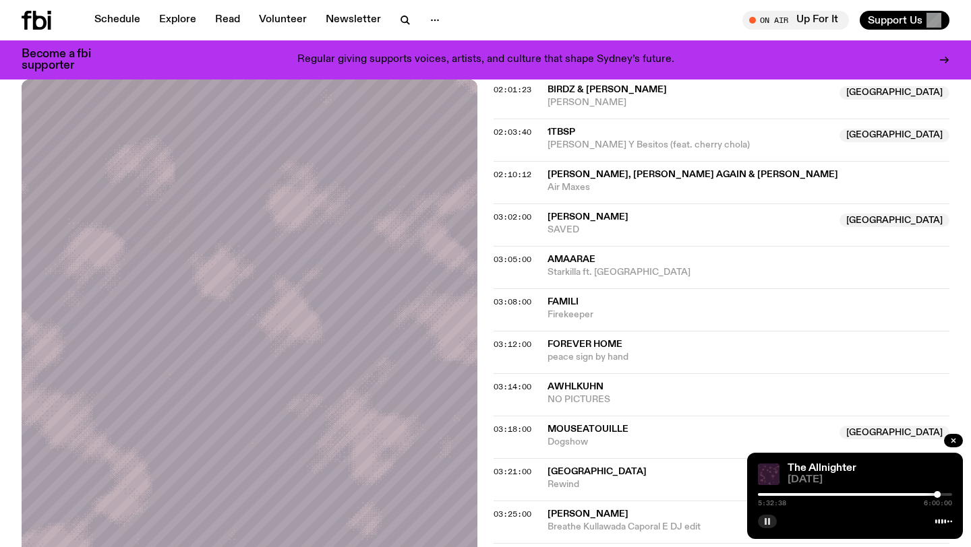
click at [766, 524] on icon "button" at bounding box center [767, 522] width 8 height 8
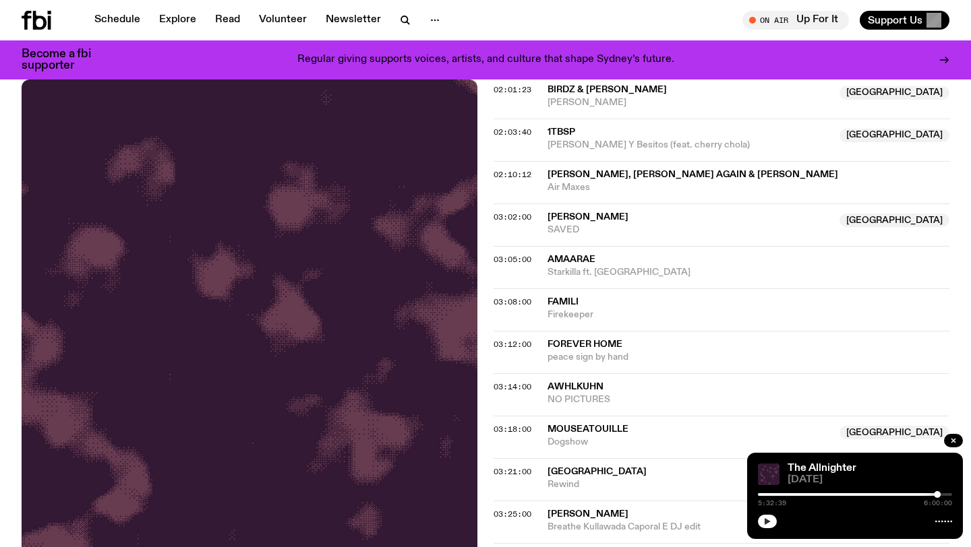
click at [766, 524] on icon "button" at bounding box center [767, 522] width 8 height 8
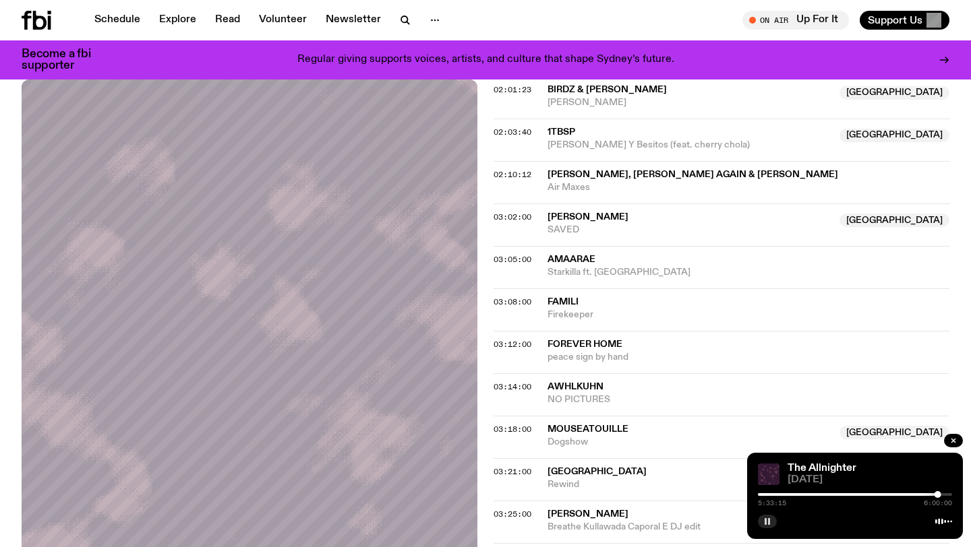
click at [937, 492] on div at bounding box center [937, 494] width 7 height 7
click at [938, 492] on div at bounding box center [938, 494] width 7 height 7
click at [936, 492] on div at bounding box center [936, 494] width 7 height 7
click at [937, 492] on div at bounding box center [937, 494] width 7 height 7
click at [939, 492] on div at bounding box center [937, 494] width 7 height 7
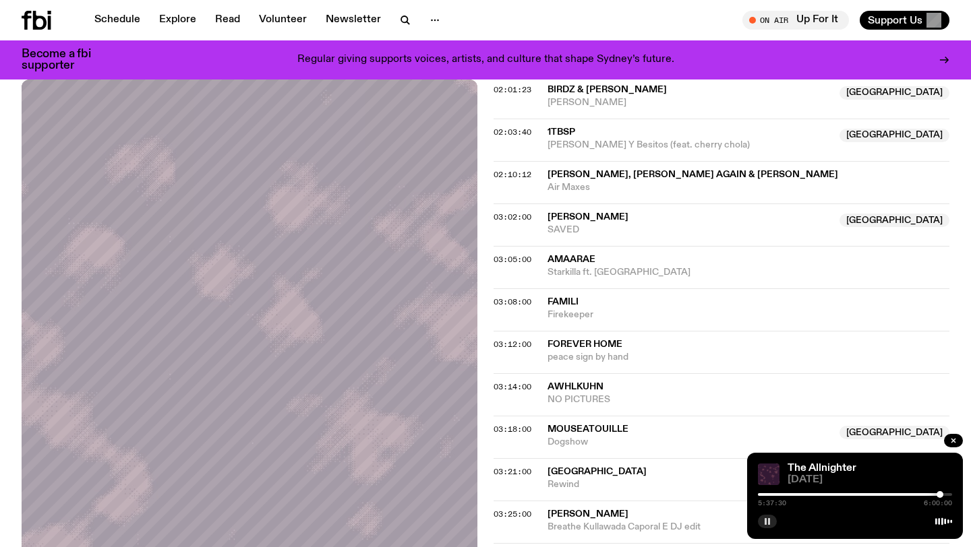
click at [940, 492] on div at bounding box center [939, 494] width 7 height 7
click at [940, 492] on div at bounding box center [940, 494] width 7 height 7
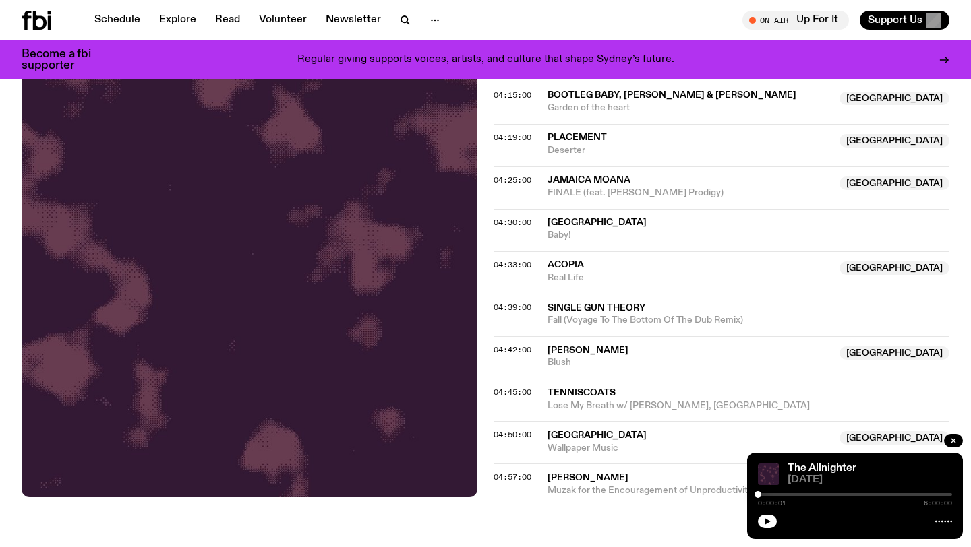
scroll to position [1706, 0]
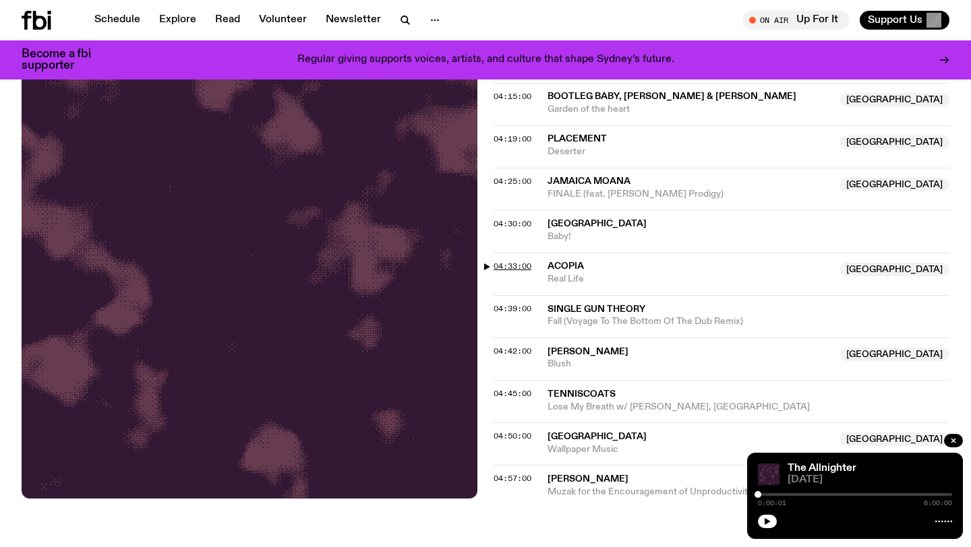
click at [511, 266] on span "04:33:00" at bounding box center [512, 266] width 38 height 11
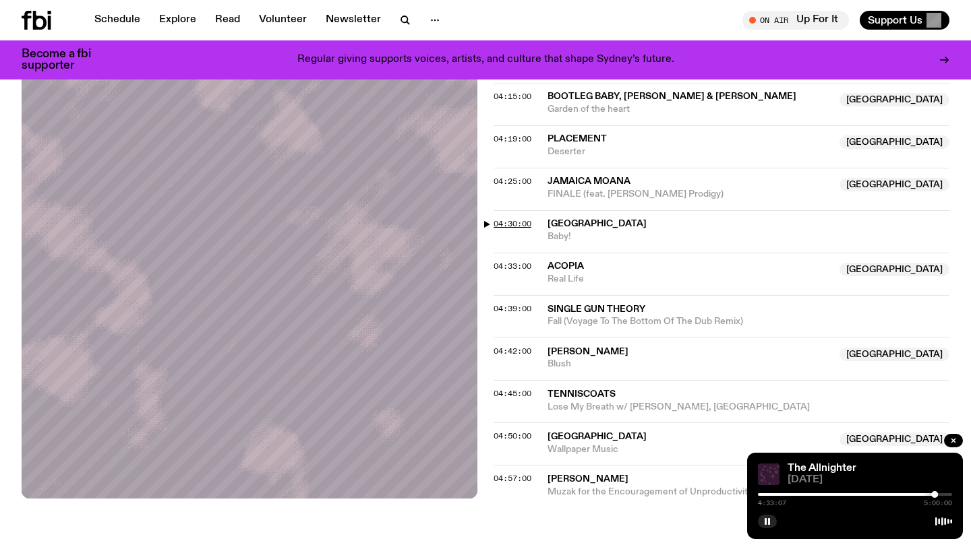
click at [503, 219] on span "04:30:00" at bounding box center [512, 223] width 38 height 11
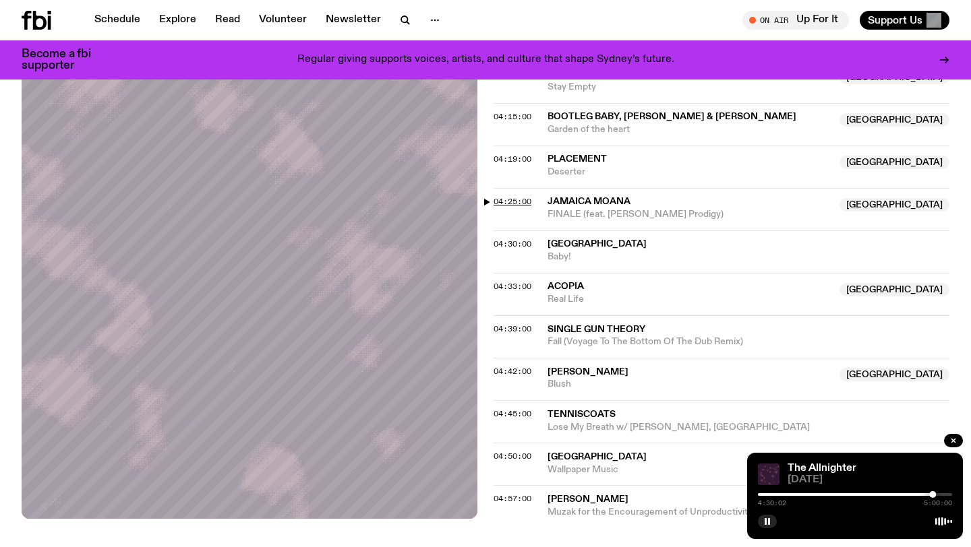
click at [518, 200] on span "04:25:00" at bounding box center [512, 201] width 38 height 11
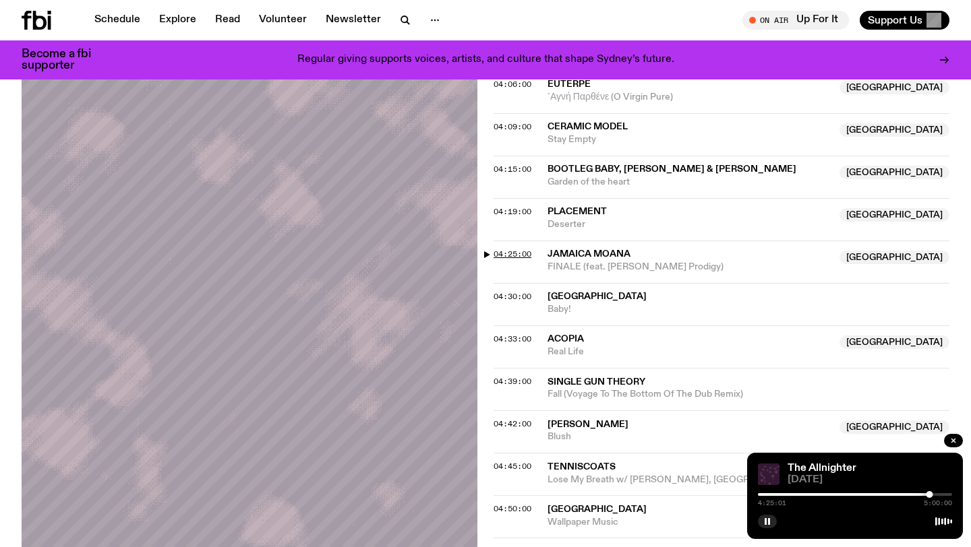
scroll to position [1634, 0]
click at [516, 208] on span "04:19:00" at bounding box center [512, 211] width 38 height 11
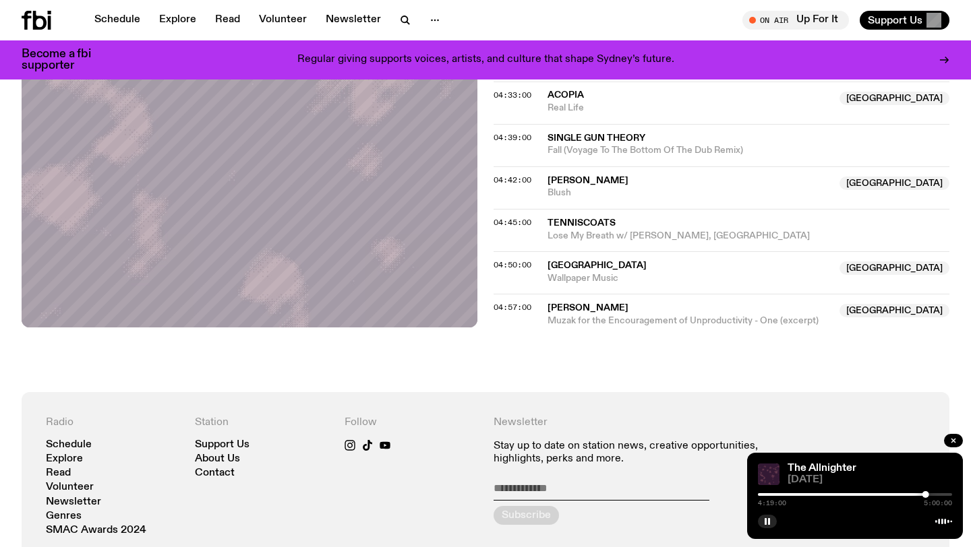
scroll to position [1879, 0]
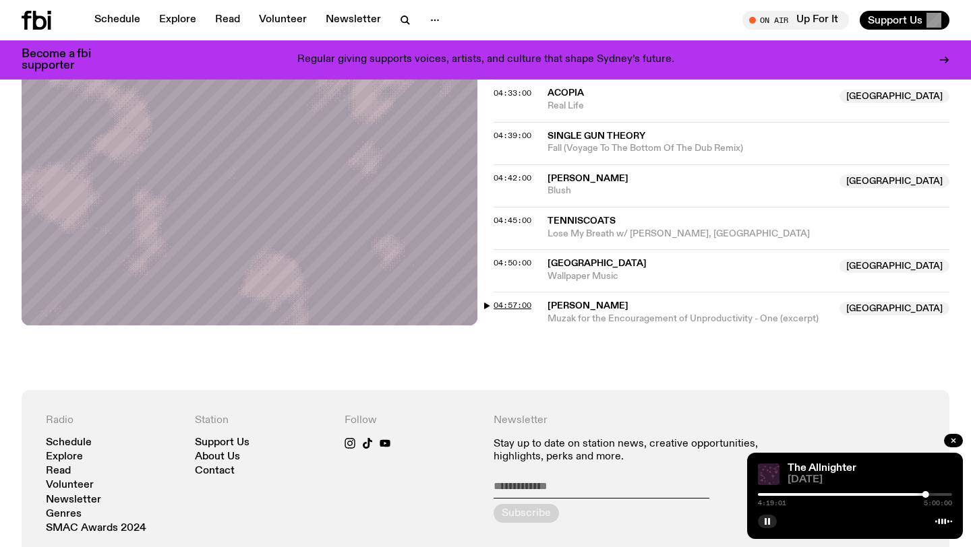
click at [516, 304] on span "04:57:00" at bounding box center [512, 305] width 38 height 11
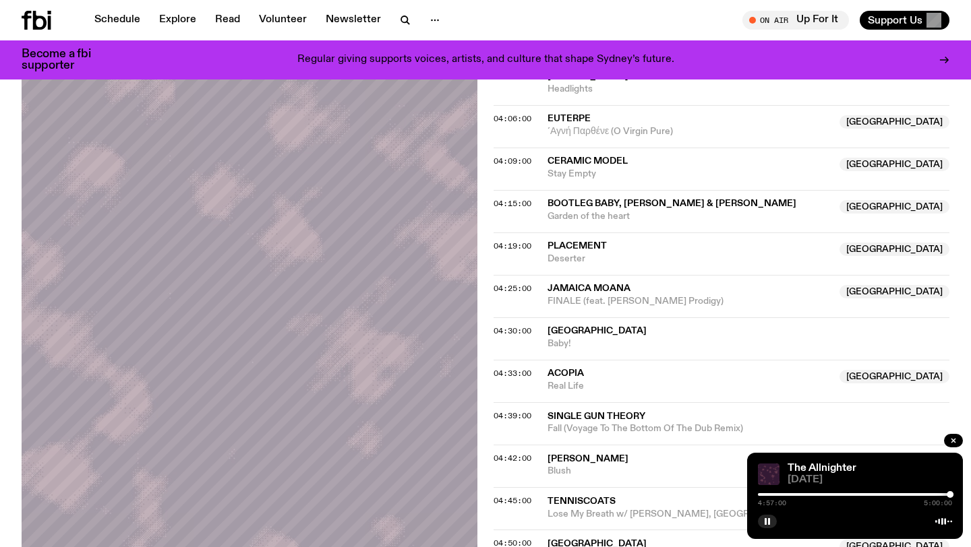
scroll to position [1568, 0]
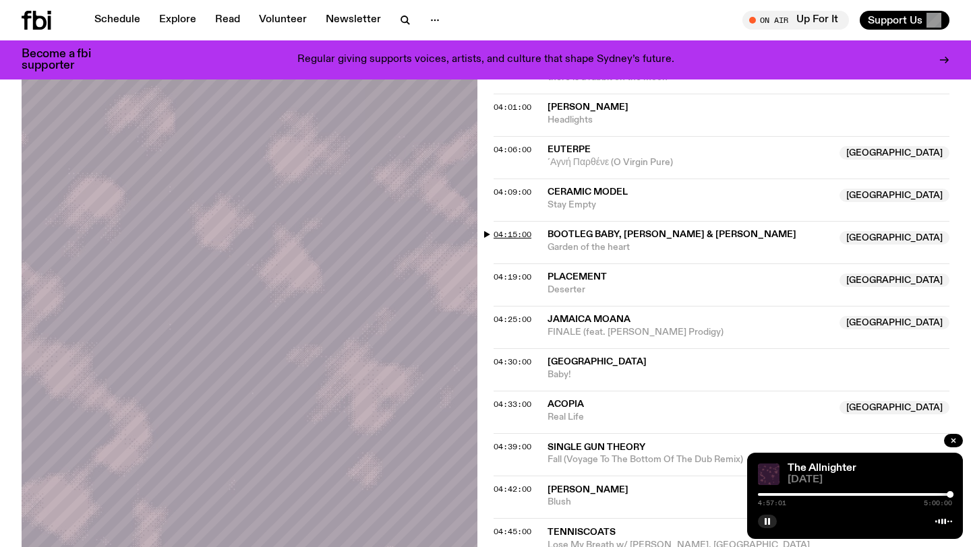
click at [527, 233] on span "04:15:00" at bounding box center [512, 234] width 38 height 11
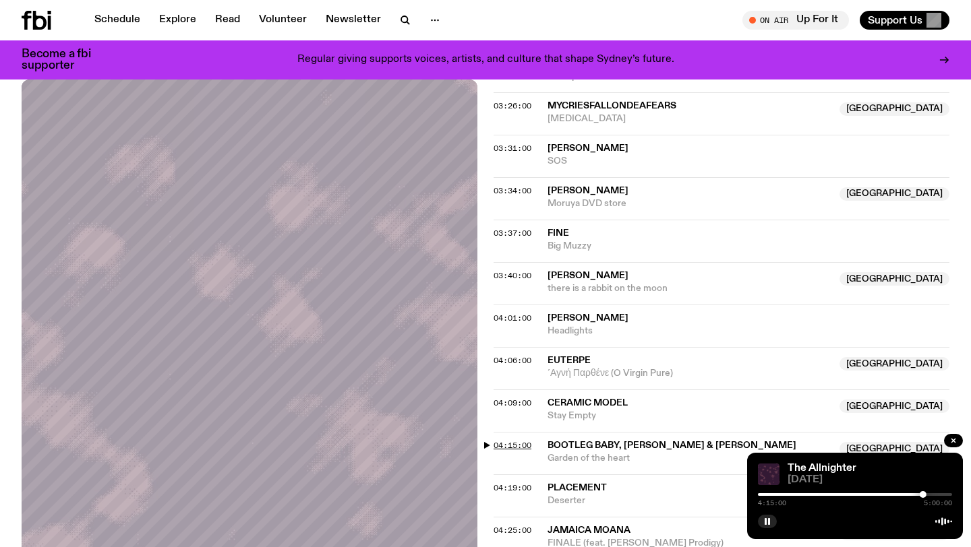
scroll to position [1355, 0]
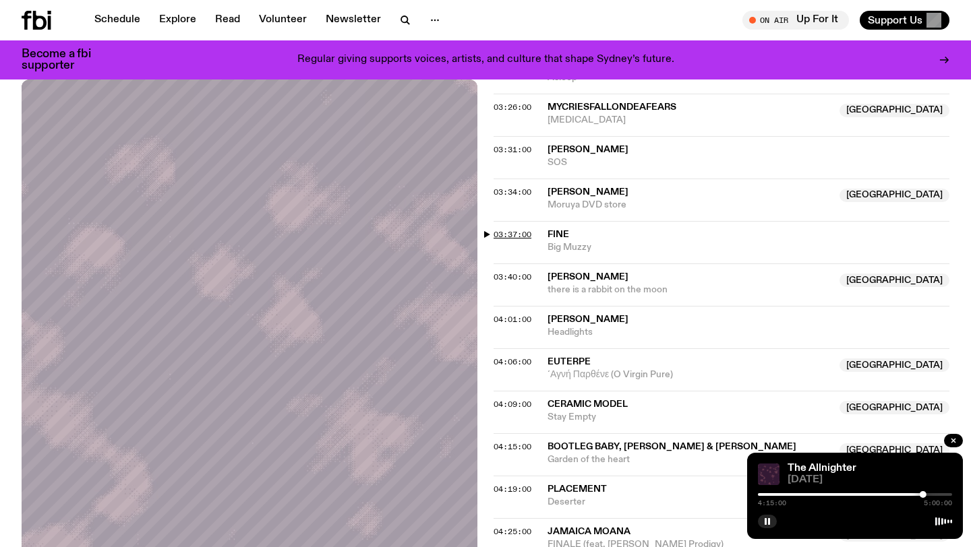
click at [524, 234] on span "03:37:00" at bounding box center [512, 234] width 38 height 11
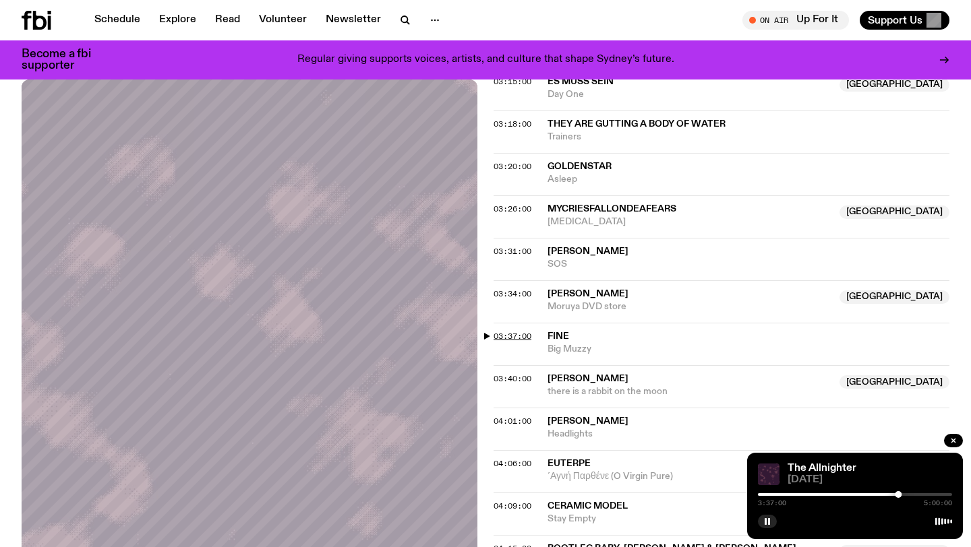
scroll to position [1255, 0]
click at [518, 199] on div "03:26:00 mycriesfallondeafears NSW Chemical Burn NSW" at bounding box center [721, 215] width 456 height 42
click at [518, 204] on span "03:26:00" at bounding box center [512, 207] width 38 height 11
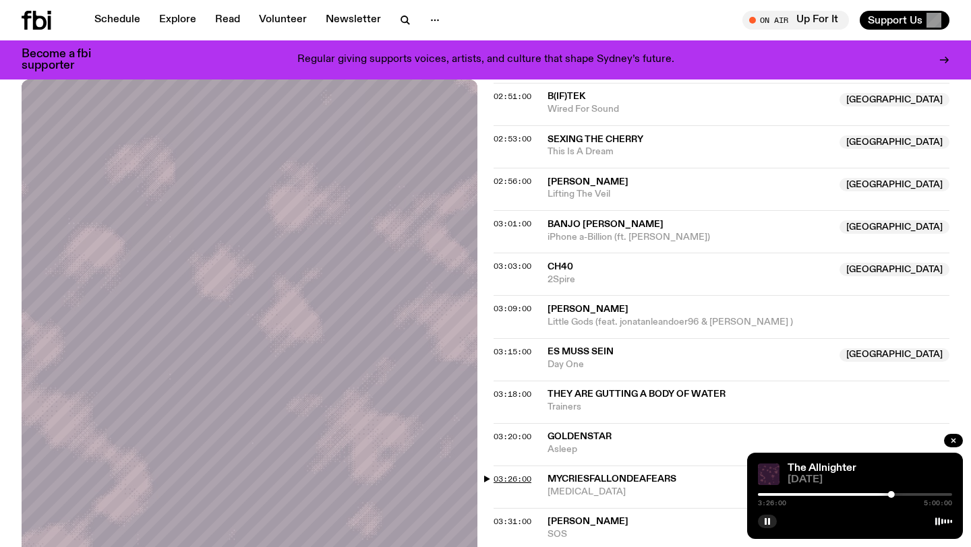
scroll to position [977, 0]
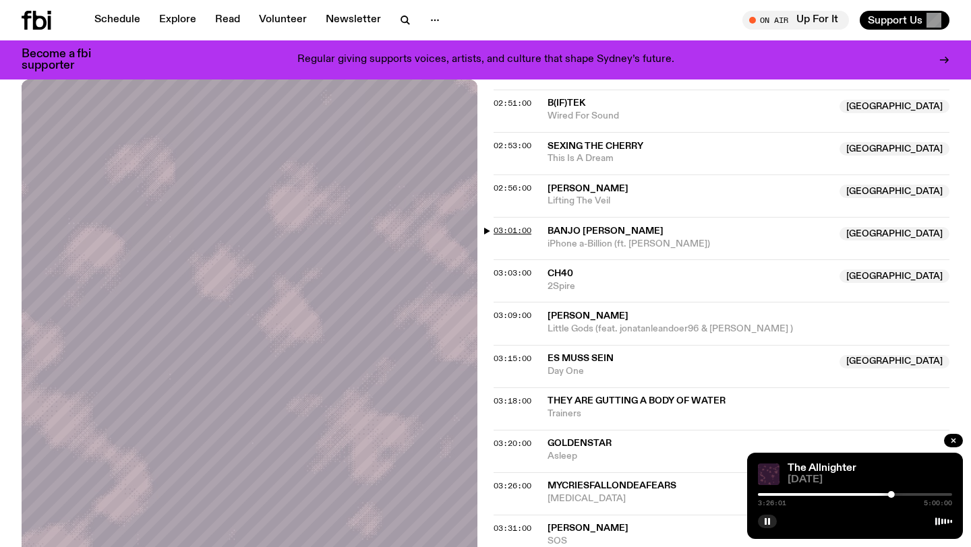
click at [516, 226] on span "03:01:00" at bounding box center [512, 230] width 38 height 11
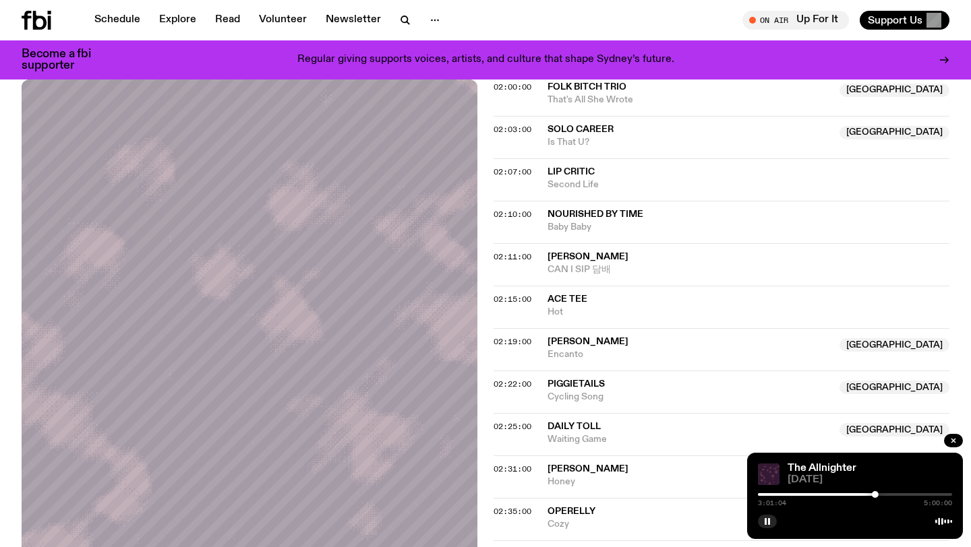
scroll to position [214, 0]
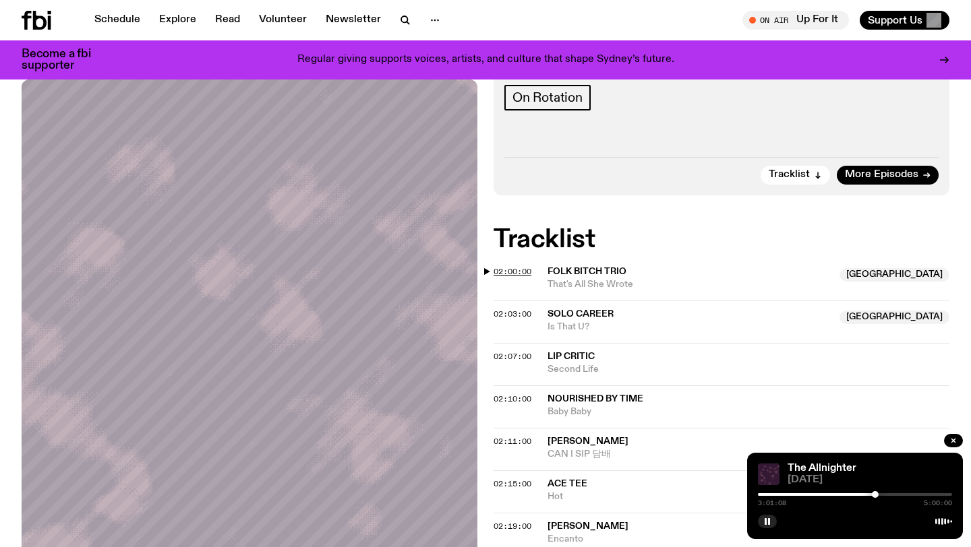
click at [500, 272] on span "02:00:00" at bounding box center [512, 271] width 38 height 11
click at [514, 311] on span "02:03:00" at bounding box center [512, 314] width 38 height 11
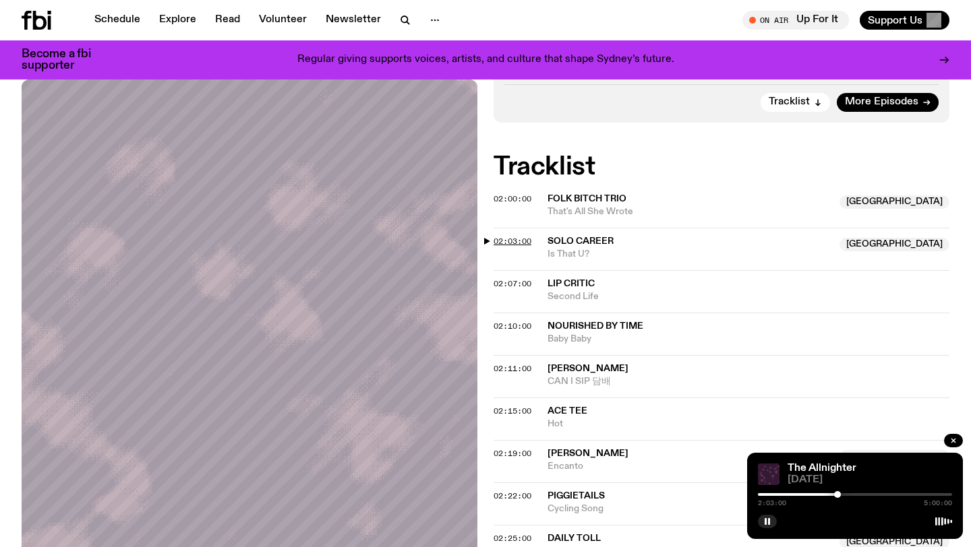
scroll to position [285, 0]
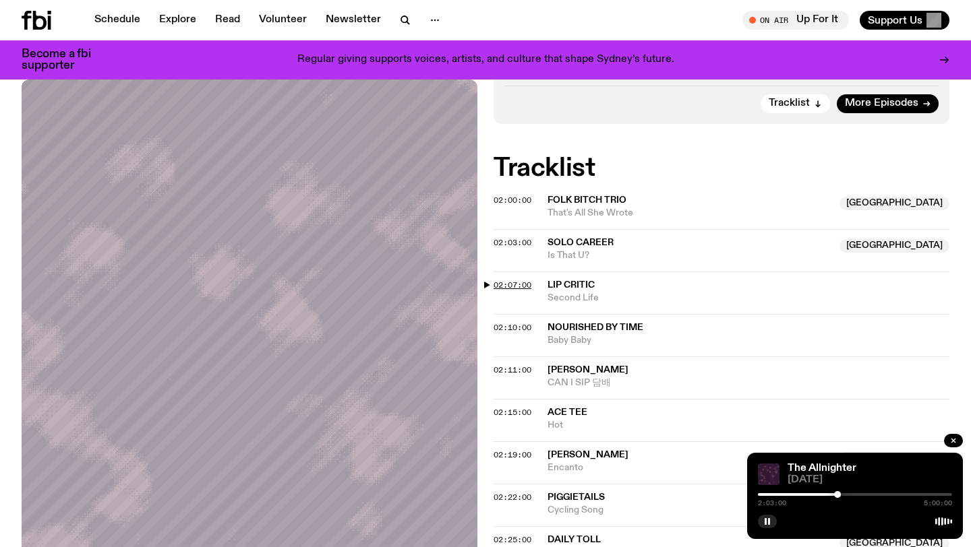
click at [520, 281] on span "02:07:00" at bounding box center [512, 285] width 38 height 11
click at [517, 324] on span "02:10:00" at bounding box center [512, 327] width 38 height 11
click at [837, 495] on div at bounding box center [837, 494] width 7 height 7
click at [832, 495] on div at bounding box center [833, 494] width 7 height 7
click at [835, 496] on div at bounding box center [835, 494] width 7 height 7
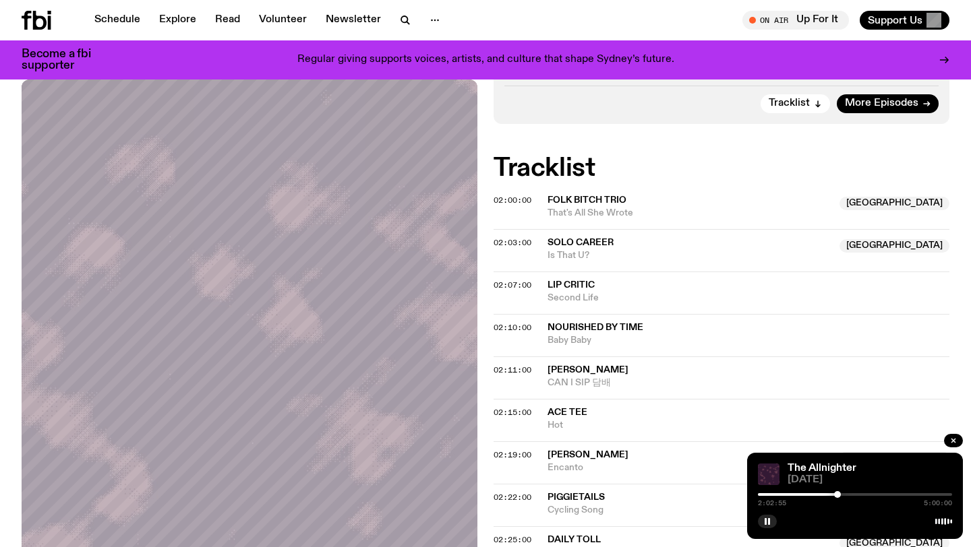
click at [837, 496] on div at bounding box center [837, 494] width 7 height 7
click at [770, 519] on icon "button" at bounding box center [767, 522] width 8 height 8
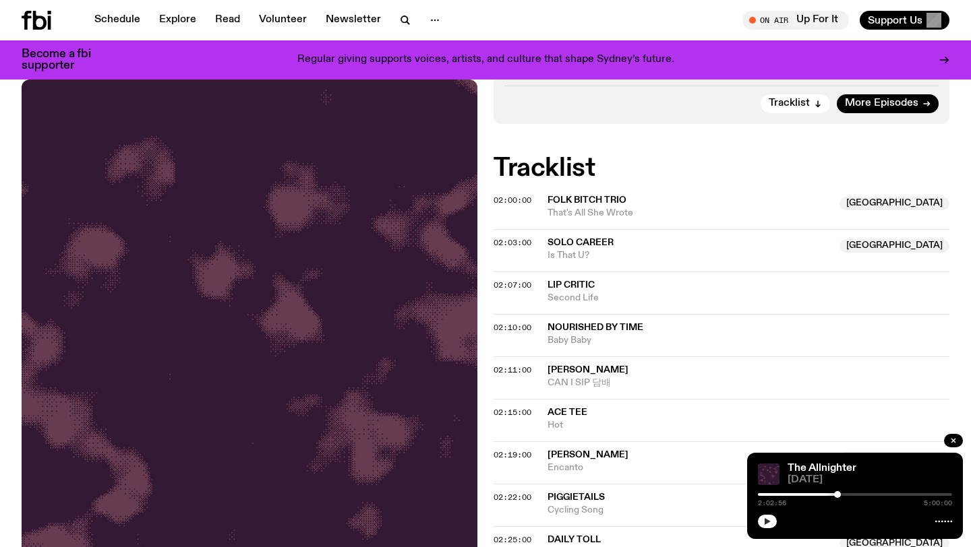
click at [774, 519] on button "button" at bounding box center [767, 521] width 19 height 13
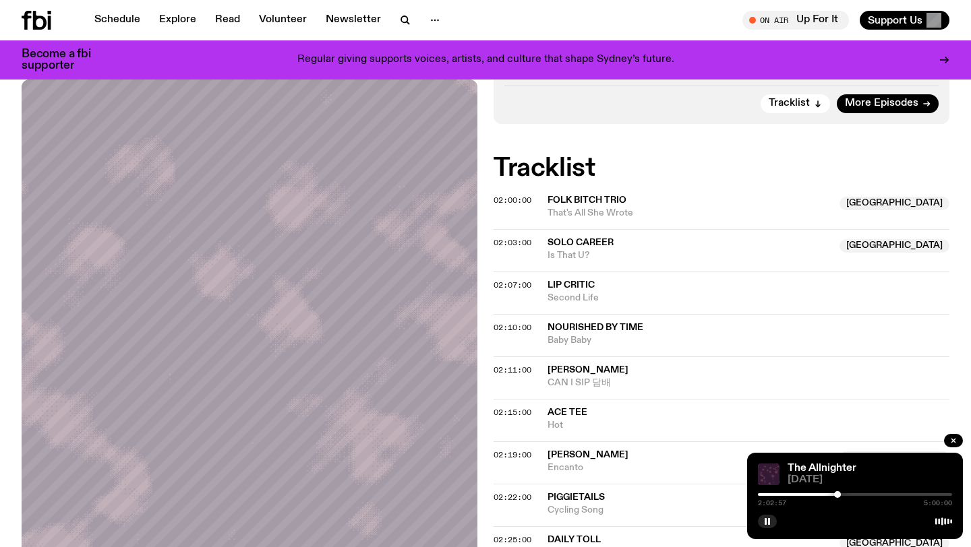
click at [841, 493] on div at bounding box center [855, 494] width 194 height 3
click at [839, 496] on div at bounding box center [839, 494] width 7 height 7
click at [851, 496] on div "2:06:02 5:00:00" at bounding box center [855, 499] width 194 height 16
click at [850, 494] on div at bounding box center [855, 494] width 194 height 3
click at [858, 494] on div at bounding box center [855, 494] width 194 height 3
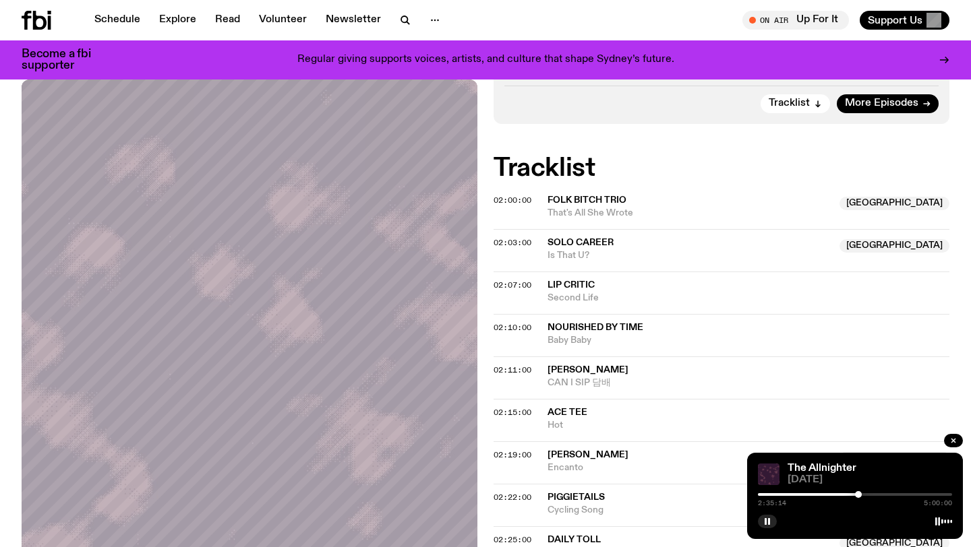
click at [864, 494] on div at bounding box center [855, 494] width 194 height 3
click at [872, 495] on div at bounding box center [855, 494] width 194 height 3
click at [876, 493] on div at bounding box center [855, 494] width 194 height 3
click at [882, 495] on div at bounding box center [855, 494] width 194 height 3
click at [886, 494] on div at bounding box center [855, 494] width 194 height 3
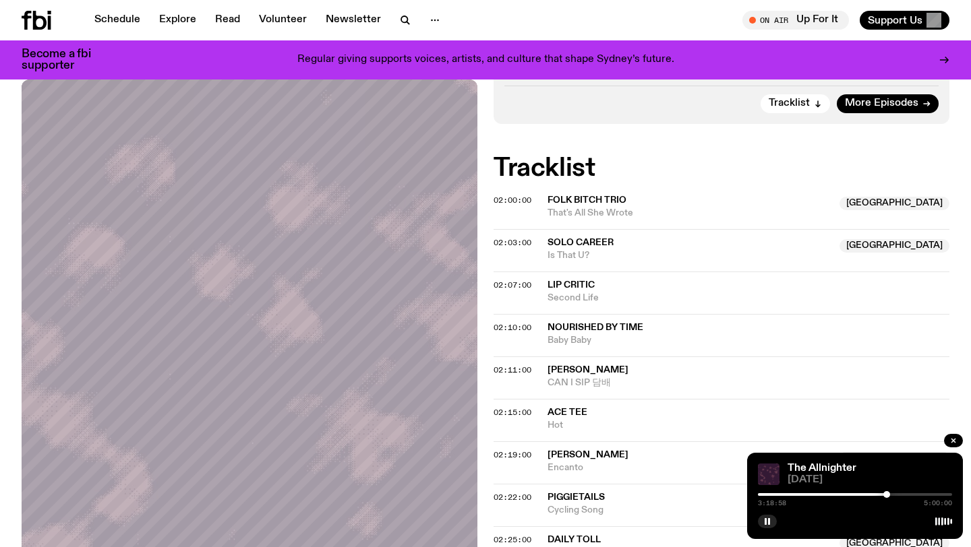
click at [892, 493] on div at bounding box center [855, 494] width 194 height 3
click at [893, 495] on div at bounding box center [893, 494] width 7 height 7
click at [896, 495] on div at bounding box center [895, 494] width 7 height 7
click at [795, 494] on div at bounding box center [799, 494] width 194 height 3
click at [797, 494] on div at bounding box center [797, 494] width 7 height 7
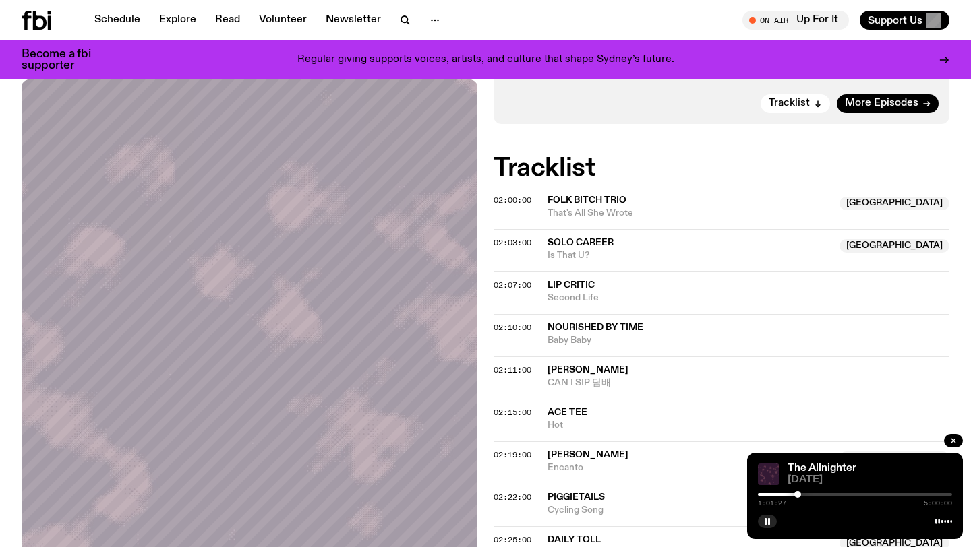
click at [805, 494] on div at bounding box center [855, 494] width 194 height 3
click at [811, 494] on div at bounding box center [855, 494] width 194 height 3
click at [818, 494] on div at bounding box center [855, 494] width 194 height 3
click at [824, 494] on div at bounding box center [855, 494] width 194 height 3
click at [830, 493] on div at bounding box center [855, 494] width 194 height 3
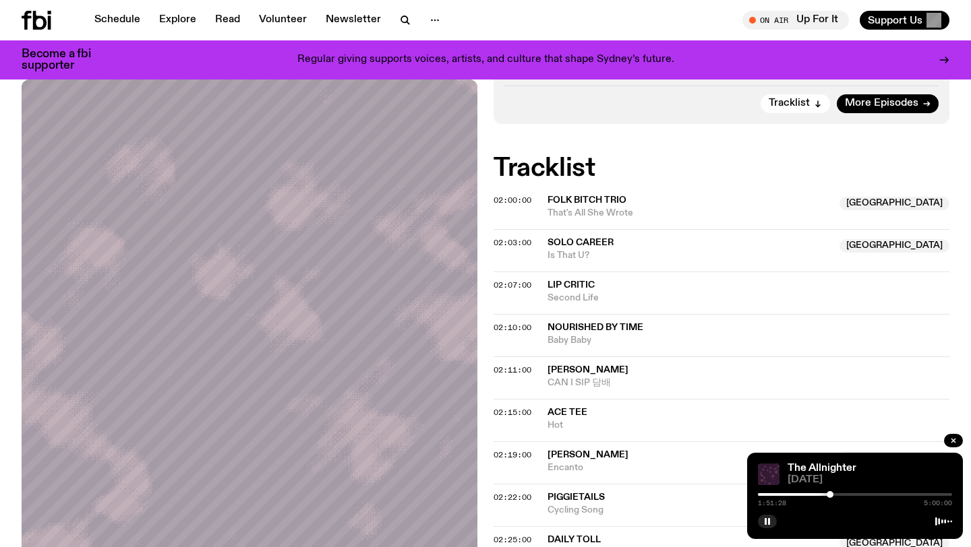
click at [832, 493] on div at bounding box center [829, 494] width 7 height 7
click at [834, 493] on div at bounding box center [834, 494] width 7 height 7
click at [836, 494] on div at bounding box center [834, 494] width 7 height 7
click at [835, 494] on div at bounding box center [835, 494] width 7 height 7
click at [516, 203] on span "02:00:00" at bounding box center [512, 200] width 38 height 11
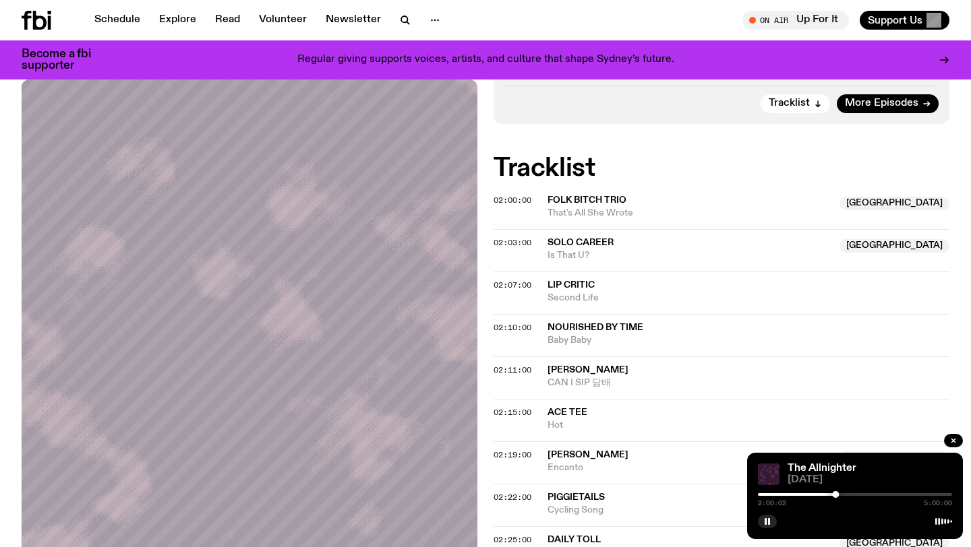
click at [834, 493] on div at bounding box center [835, 494] width 7 height 7
click at [834, 494] on div at bounding box center [833, 494] width 7 height 7
click at [835, 493] on div at bounding box center [835, 494] width 7 height 7
click at [837, 493] on div at bounding box center [837, 494] width 7 height 7
click at [834, 494] on div at bounding box center [834, 494] width 7 height 7
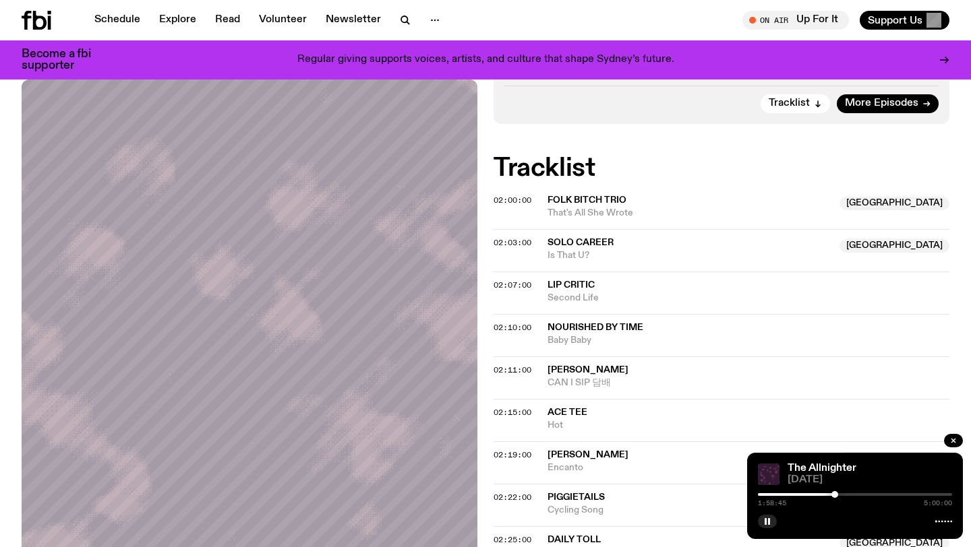
click at [836, 494] on div at bounding box center [834, 494] width 7 height 7
click at [841, 495] on div at bounding box center [855, 494] width 194 height 3
click at [843, 495] on div at bounding box center [840, 494] width 7 height 7
click at [847, 494] on div at bounding box center [855, 494] width 194 height 3
click at [839, 494] on div at bounding box center [750, 494] width 194 height 3
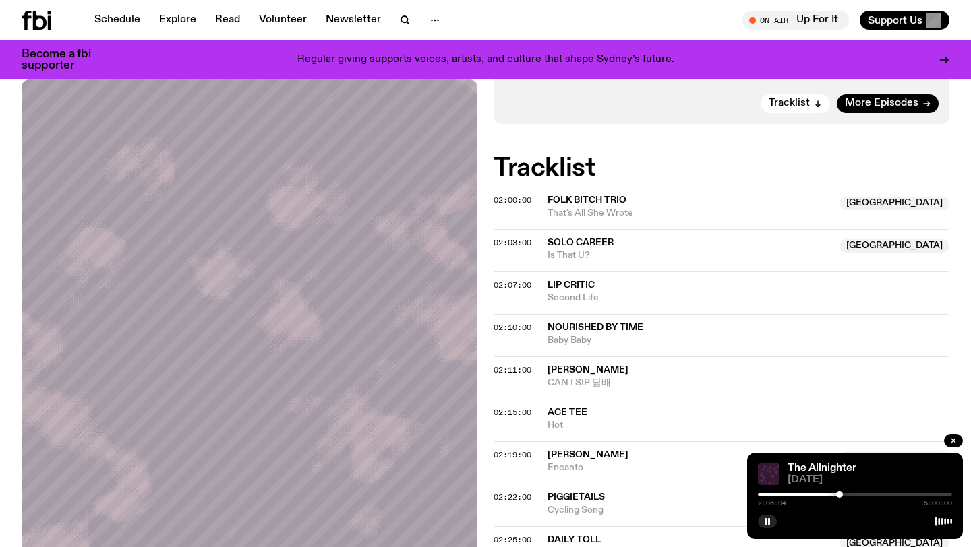
click at [834, 493] on div at bounding box center [742, 494] width 194 height 3
click at [837, 495] on div at bounding box center [837, 494] width 7 height 7
click at [839, 495] on div at bounding box center [839, 494] width 7 height 7
click at [837, 493] on div at bounding box center [837, 494] width 7 height 7
click at [838, 493] on div at bounding box center [837, 494] width 7 height 7
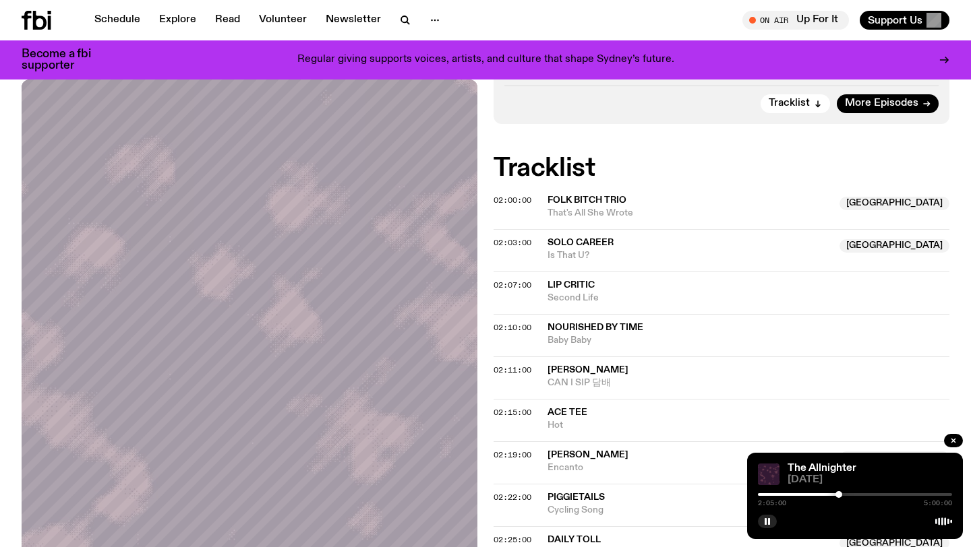
click at [838, 494] on div at bounding box center [838, 494] width 7 height 7
click at [841, 494] on div at bounding box center [838, 494] width 7 height 7
click at [839, 494] on div at bounding box center [841, 494] width 7 height 7
click at [838, 494] on div at bounding box center [839, 494] width 7 height 7
click at [840, 494] on div at bounding box center [839, 494] width 7 height 7
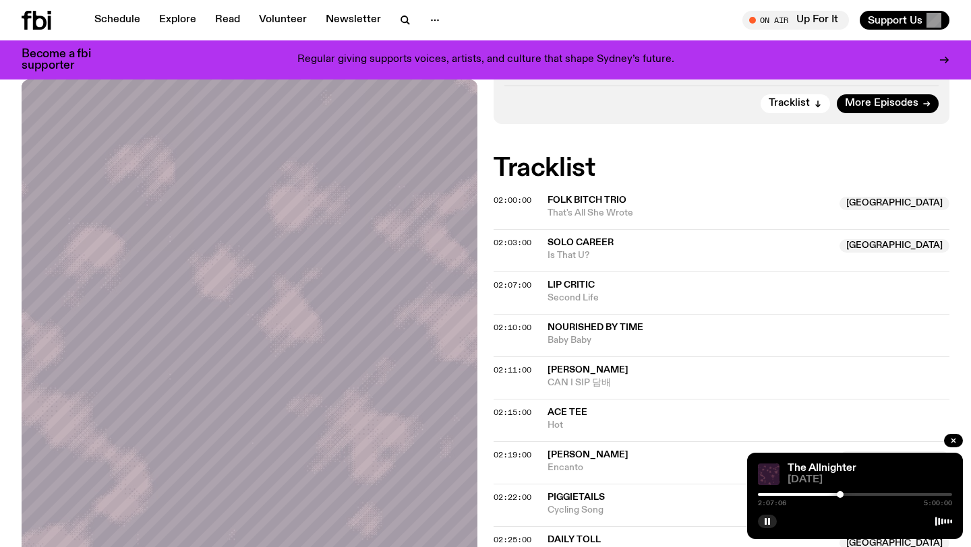
click at [840, 494] on div at bounding box center [839, 494] width 7 height 7
click at [839, 494] on div at bounding box center [839, 494] width 7 height 7
click at [841, 495] on div at bounding box center [839, 494] width 7 height 7
click at [841, 493] on div at bounding box center [840, 494] width 7 height 7
click at [843, 495] on div at bounding box center [841, 494] width 7 height 7
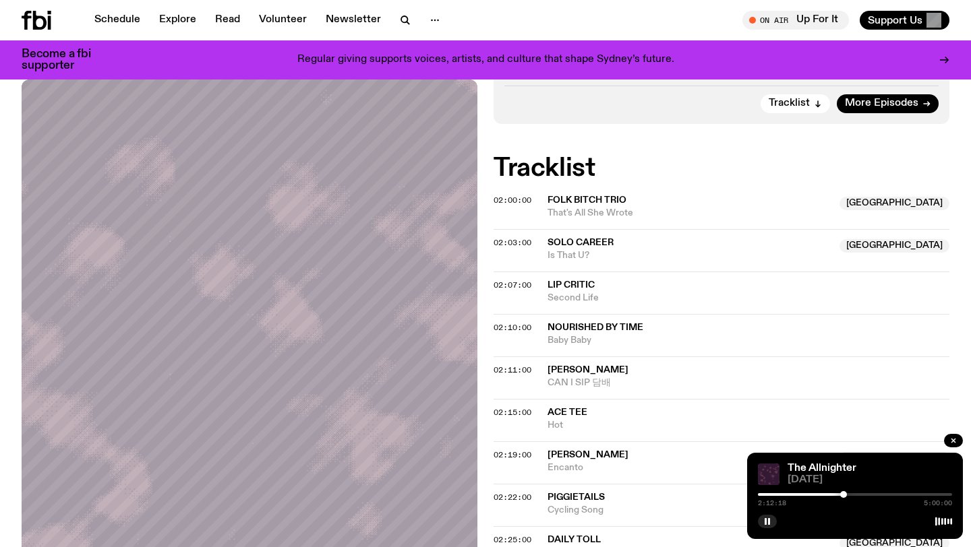
click at [846, 495] on div at bounding box center [843, 494] width 7 height 7
click at [843, 495] on div at bounding box center [843, 494] width 7 height 7
click at [847, 495] on div at bounding box center [855, 494] width 194 height 3
click at [515, 282] on span "02:07:00" at bounding box center [512, 285] width 38 height 11
click at [518, 241] on span "02:03:00" at bounding box center [512, 242] width 38 height 11
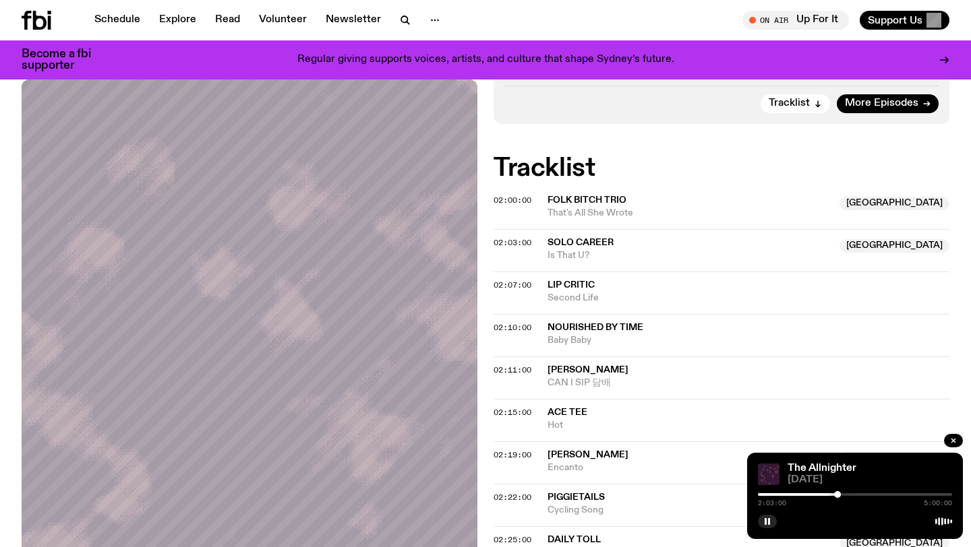
click at [841, 493] on div at bounding box center [855, 494] width 194 height 3
click at [840, 493] on div at bounding box center [839, 494] width 7 height 7
click at [838, 493] on div at bounding box center [837, 494] width 7 height 7
click at [840, 494] on div at bounding box center [837, 494] width 7 height 7
click at [524, 280] on span "02:07:00" at bounding box center [512, 285] width 38 height 11
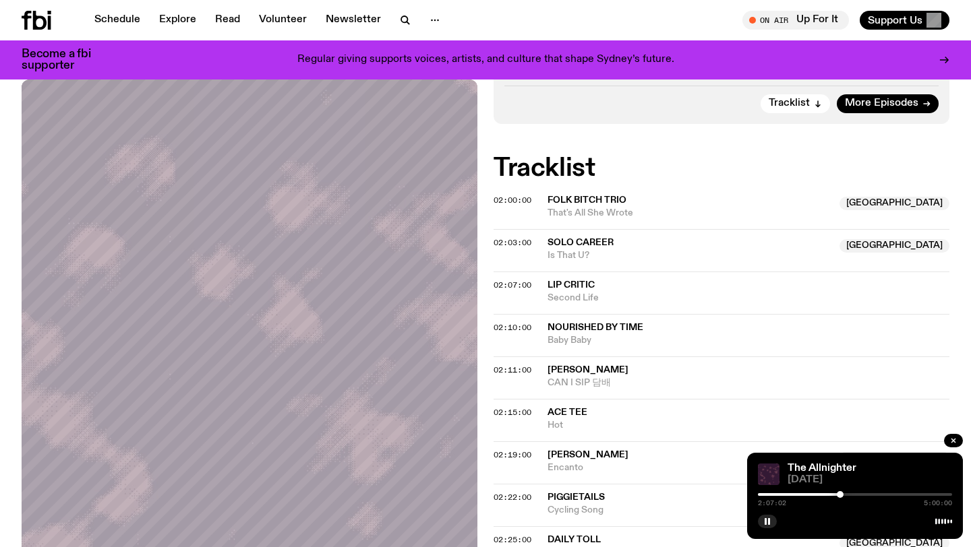
click at [838, 495] on div at bounding box center [839, 494] width 7 height 7
click at [839, 495] on div at bounding box center [839, 494] width 7 height 7
click at [838, 495] on div at bounding box center [839, 494] width 7 height 7
click at [839, 494] on div at bounding box center [837, 494] width 7 height 7
click at [837, 494] on div at bounding box center [837, 494] width 7 height 7
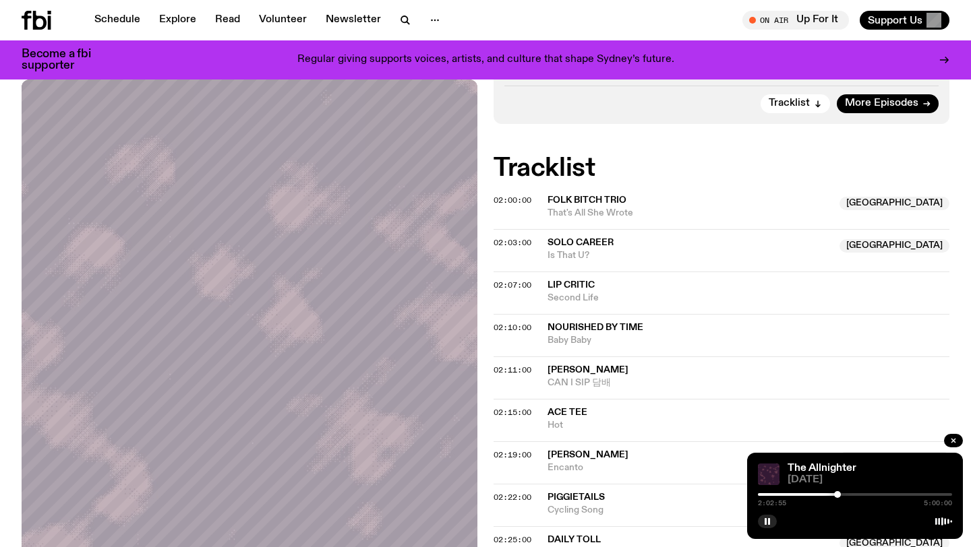
click at [838, 494] on div at bounding box center [837, 494] width 7 height 7
click at [843, 495] on div at bounding box center [855, 494] width 194 height 3
click at [848, 495] on div at bounding box center [855, 494] width 194 height 3
click at [852, 495] on div at bounding box center [855, 494] width 194 height 3
click at [851, 494] on div at bounding box center [852, 494] width 7 height 7
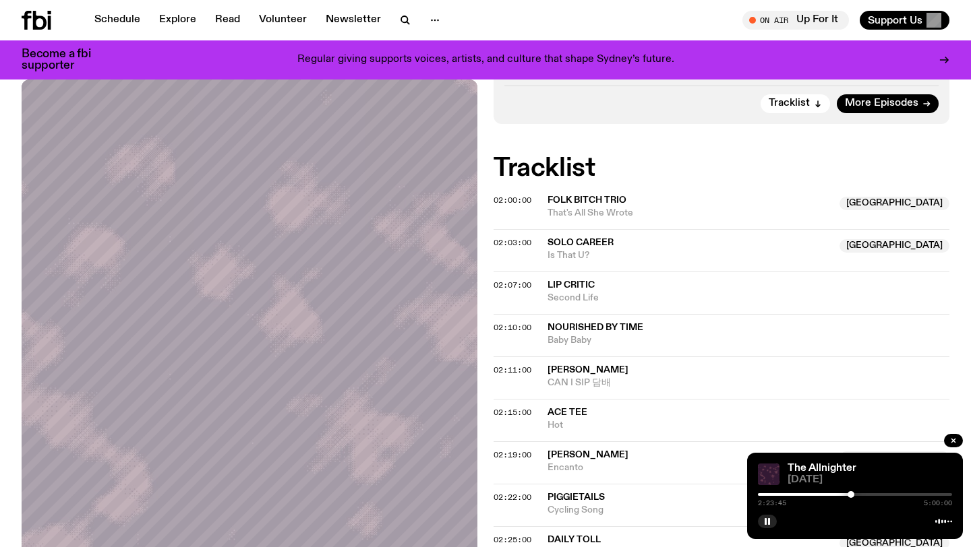
click at [849, 494] on div at bounding box center [850, 494] width 7 height 7
click at [849, 494] on div at bounding box center [848, 494] width 7 height 7
click at [850, 495] on div at bounding box center [849, 494] width 7 height 7
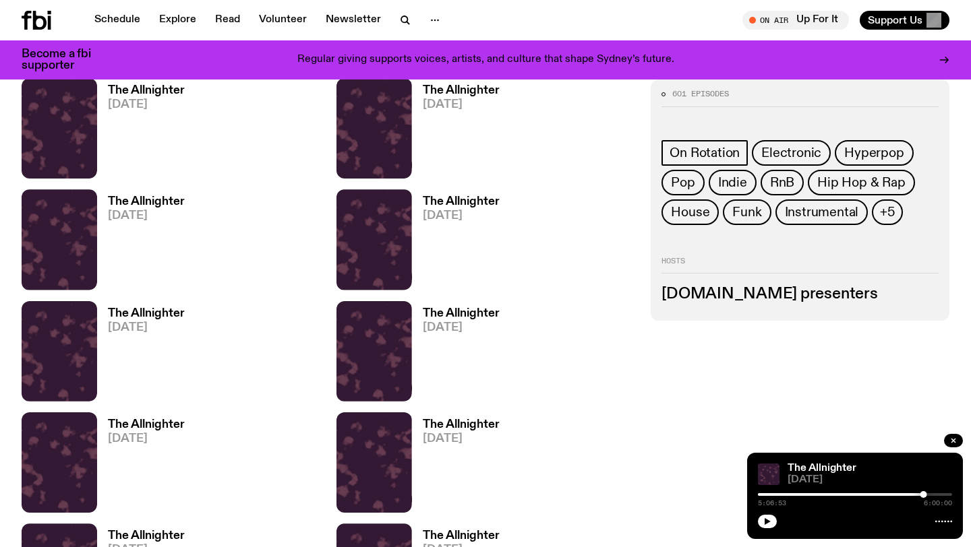
scroll to position [461, 0]
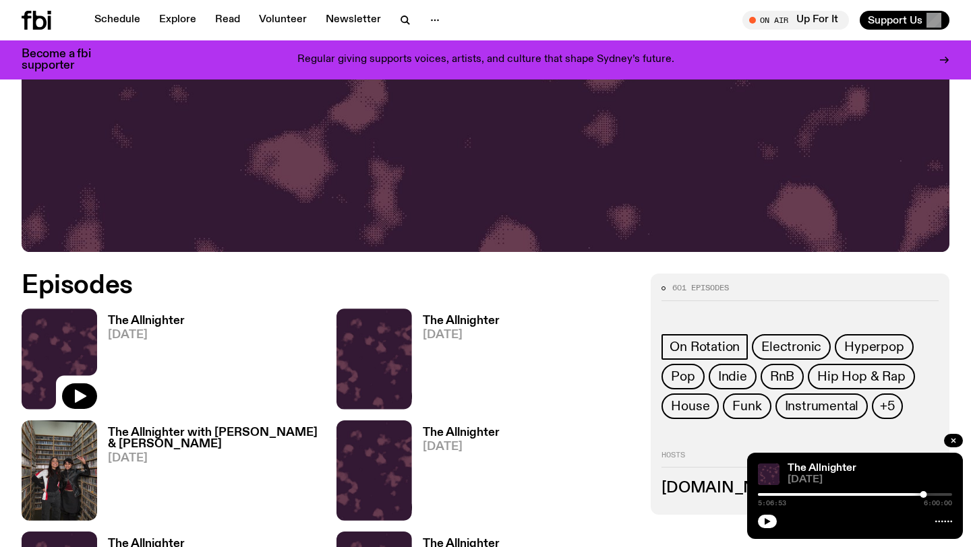
click at [127, 325] on h3 "The Allnighter" at bounding box center [146, 320] width 77 height 11
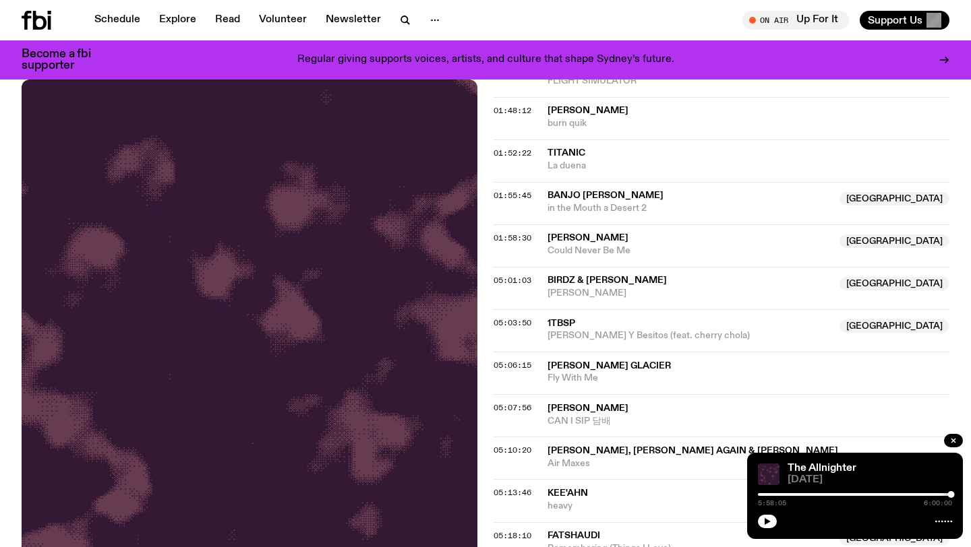
scroll to position [1688, 0]
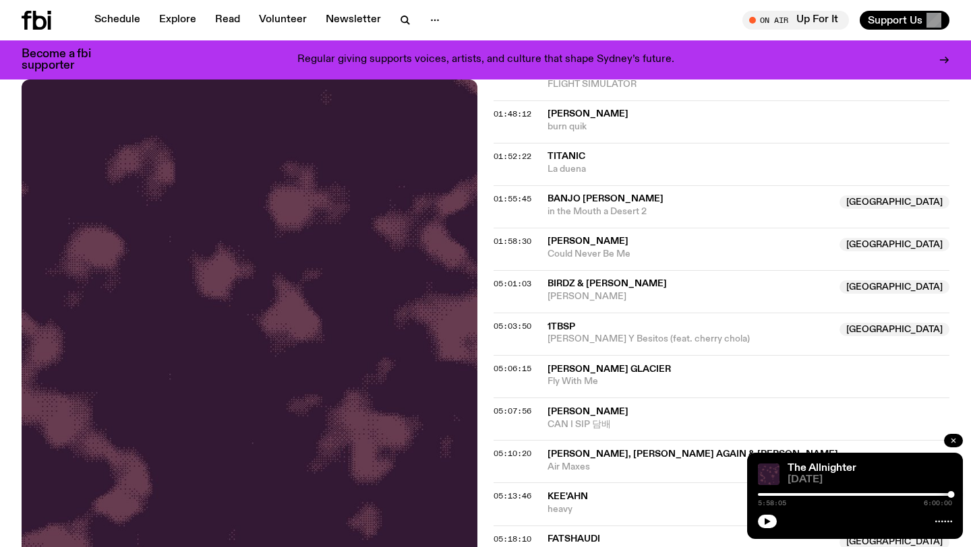
click at [489, 442] on icon "button" at bounding box center [953, 441] width 8 height 8
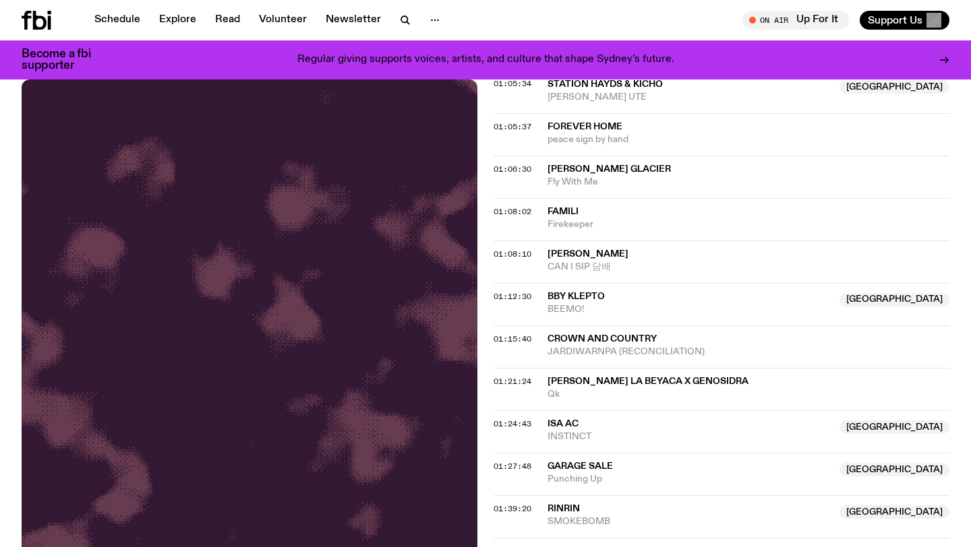
scroll to position [1206, 0]
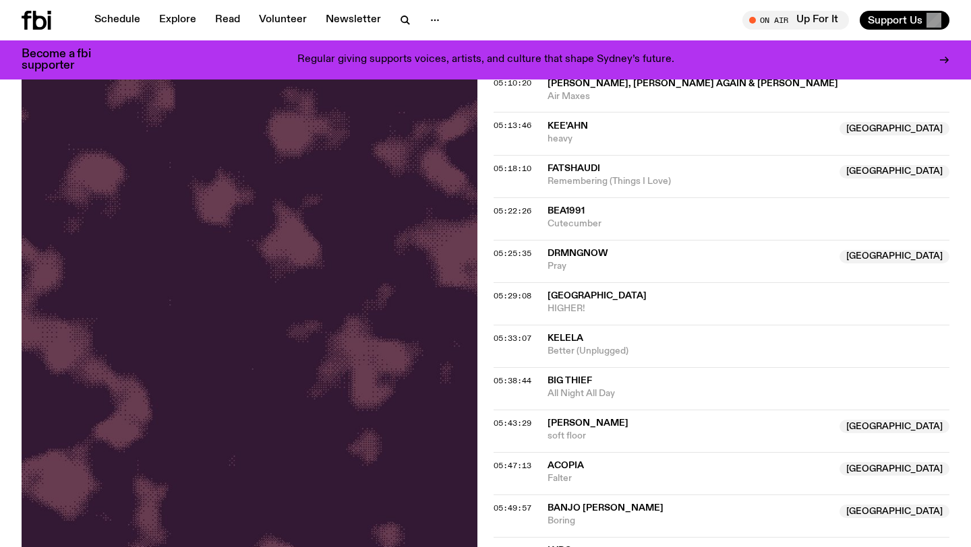
scroll to position [2382, 0]
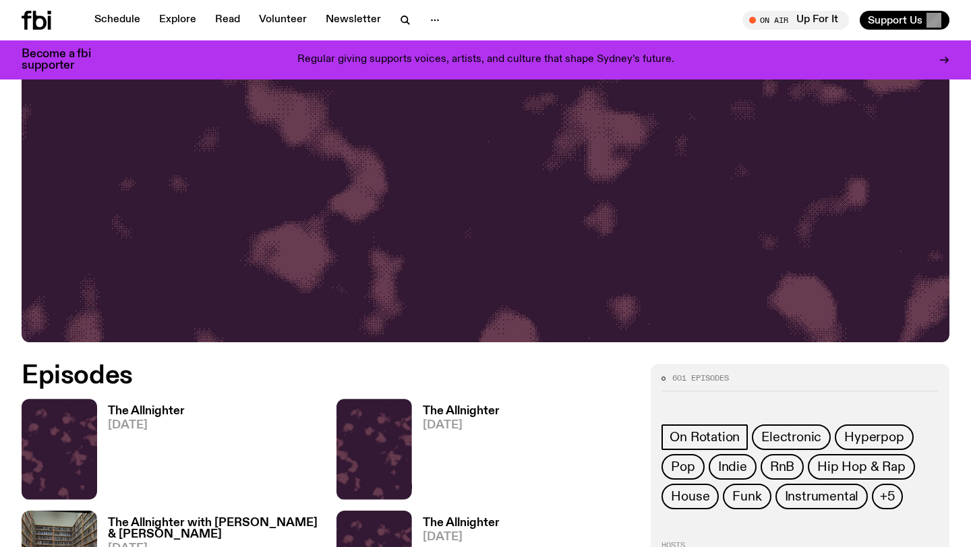
scroll to position [547, 0]
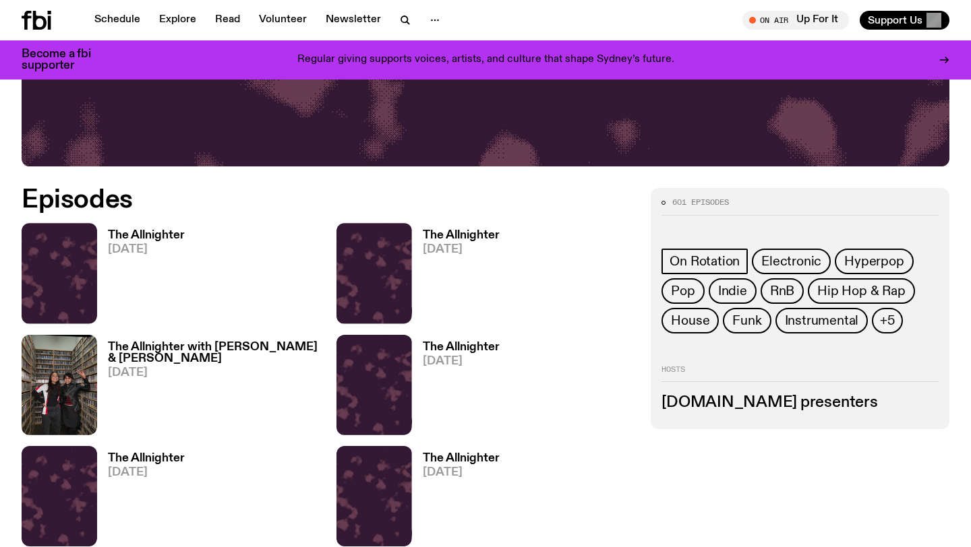
click at [148, 244] on span "[DATE]" at bounding box center [146, 249] width 77 height 11
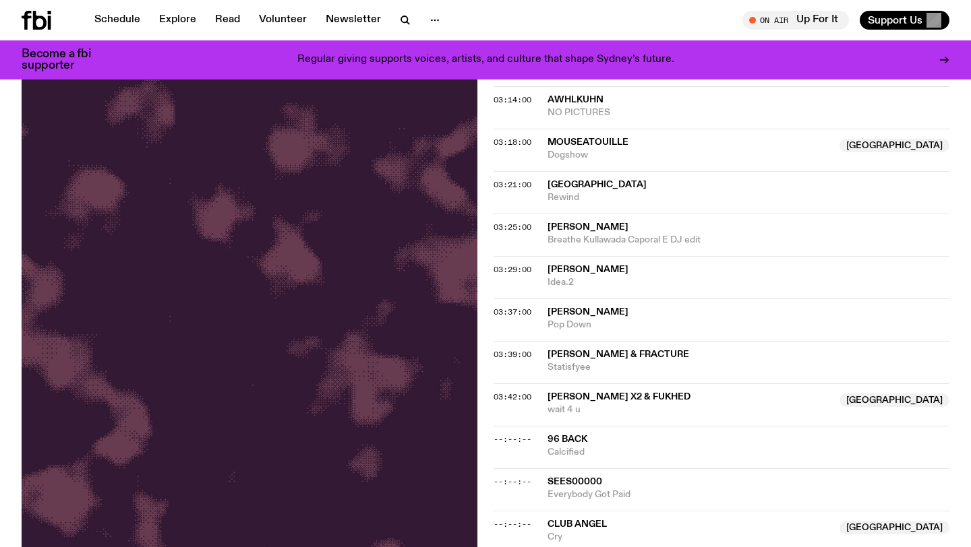
scroll to position [1693, 0]
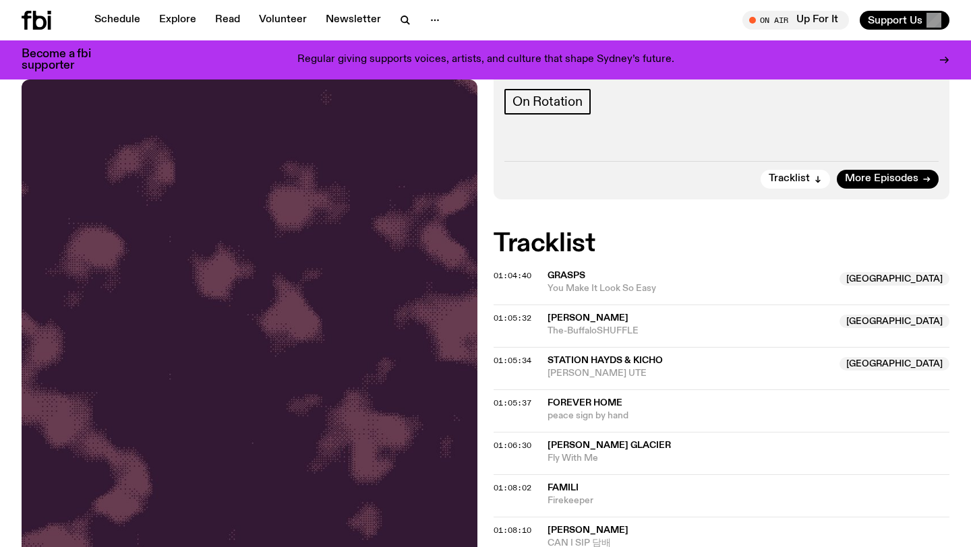
scroll to position [209, 0]
click at [801, 180] on span "Tracklist" at bounding box center [788, 180] width 41 height 10
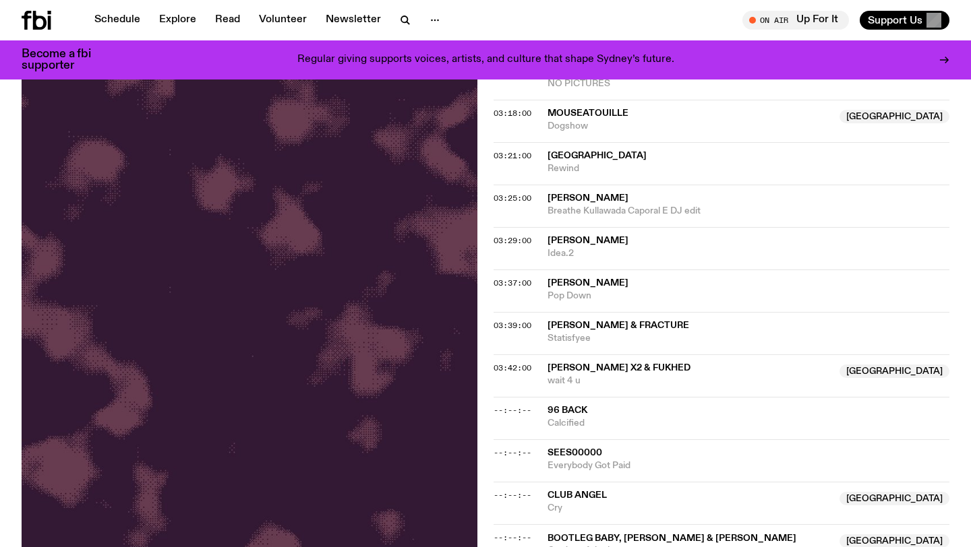
scroll to position [1696, 0]
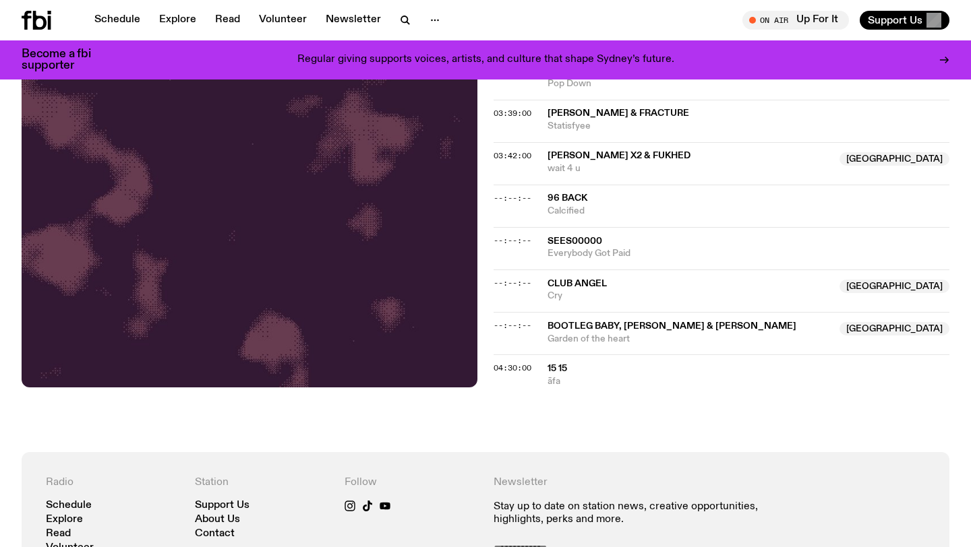
scroll to position [1696, 0]
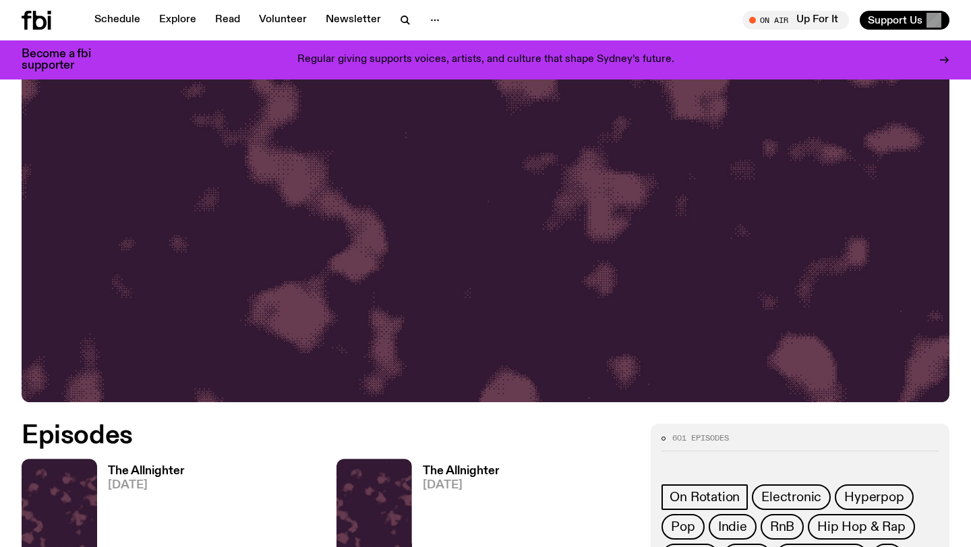
scroll to position [388, 0]
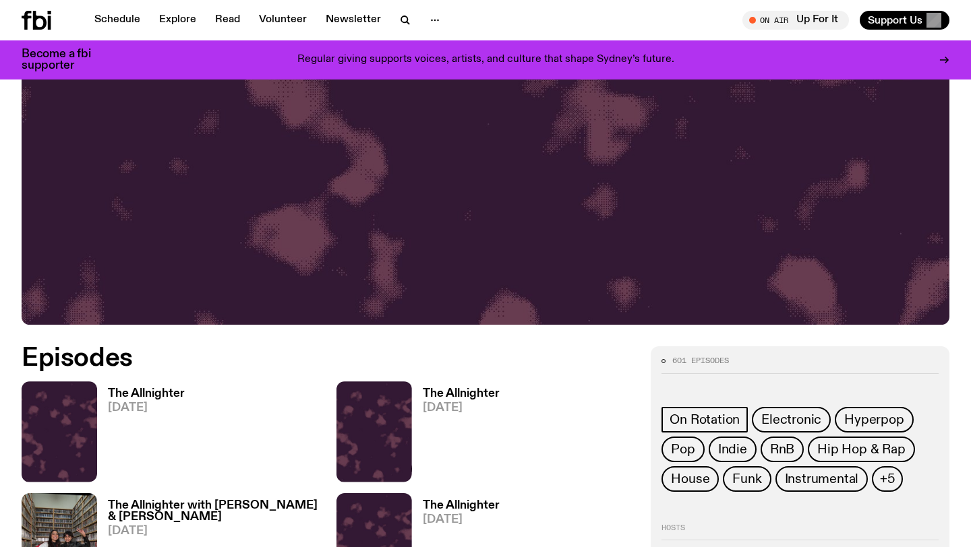
click at [159, 392] on h3 "The Allnighter" at bounding box center [146, 393] width 77 height 11
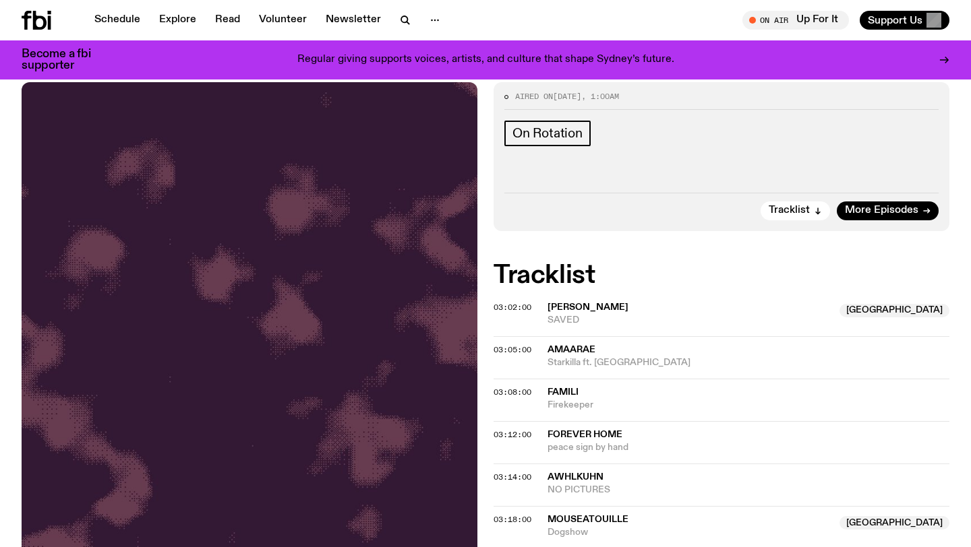
scroll to position [175, 0]
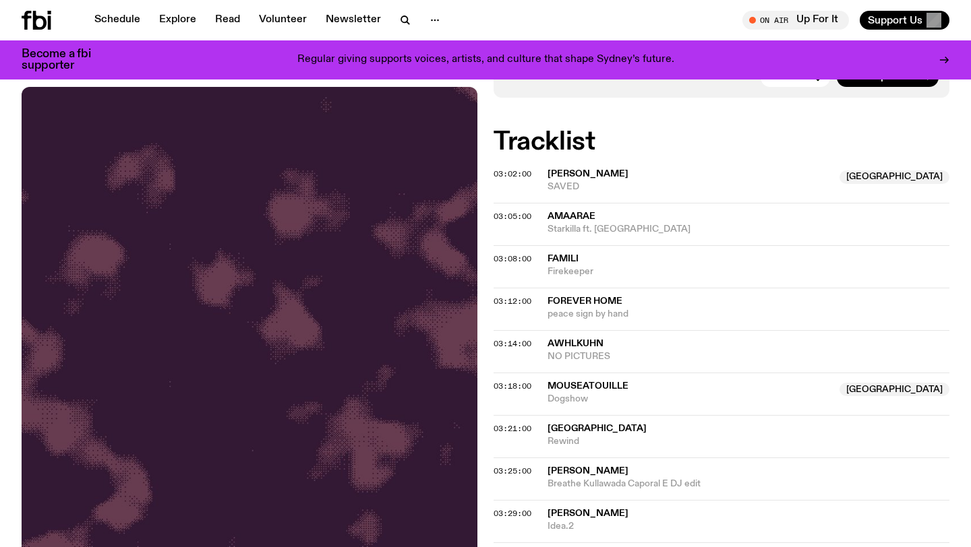
scroll to position [318, 0]
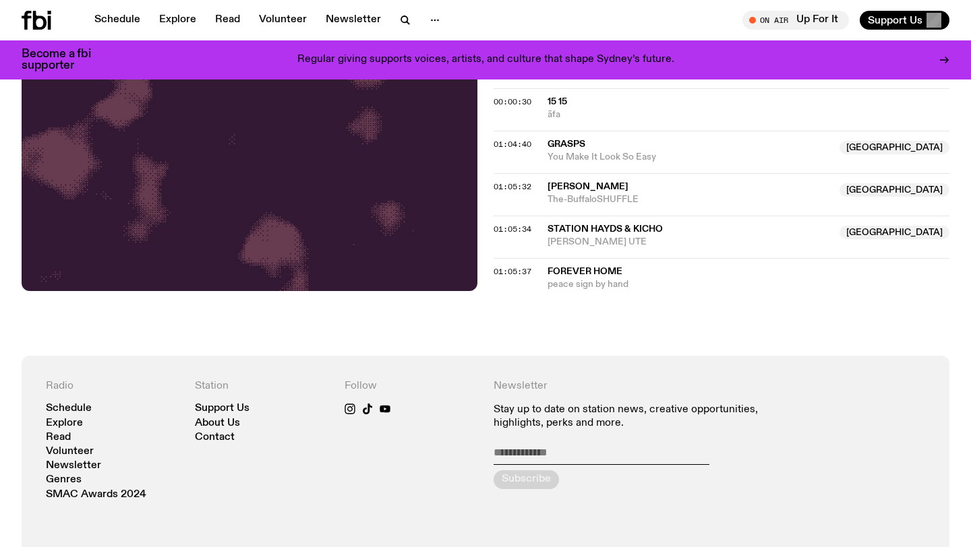
scroll to position [1567, 0]
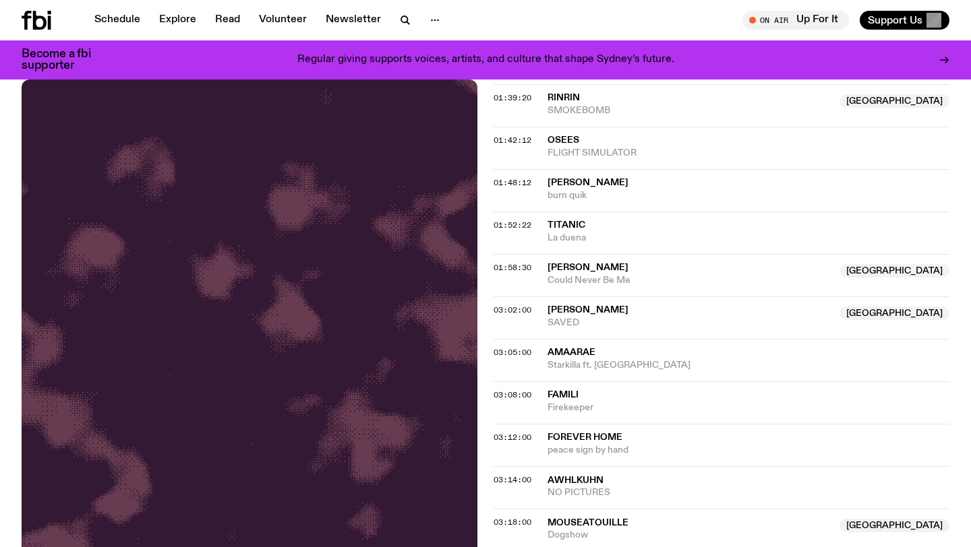
scroll to position [650, 0]
